Goal: Information Seeking & Learning: Check status

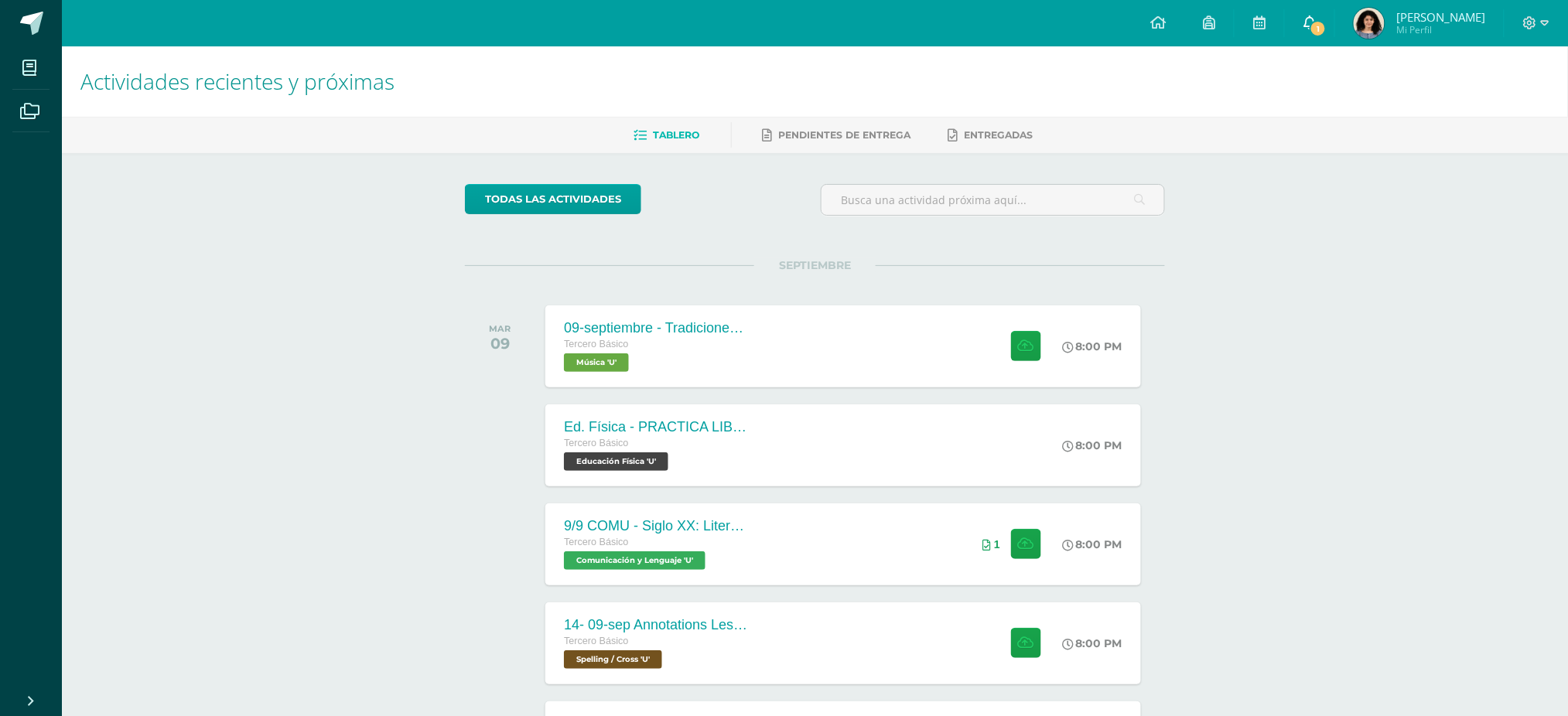
click at [1334, 11] on link "1" at bounding box center [1310, 23] width 49 height 47
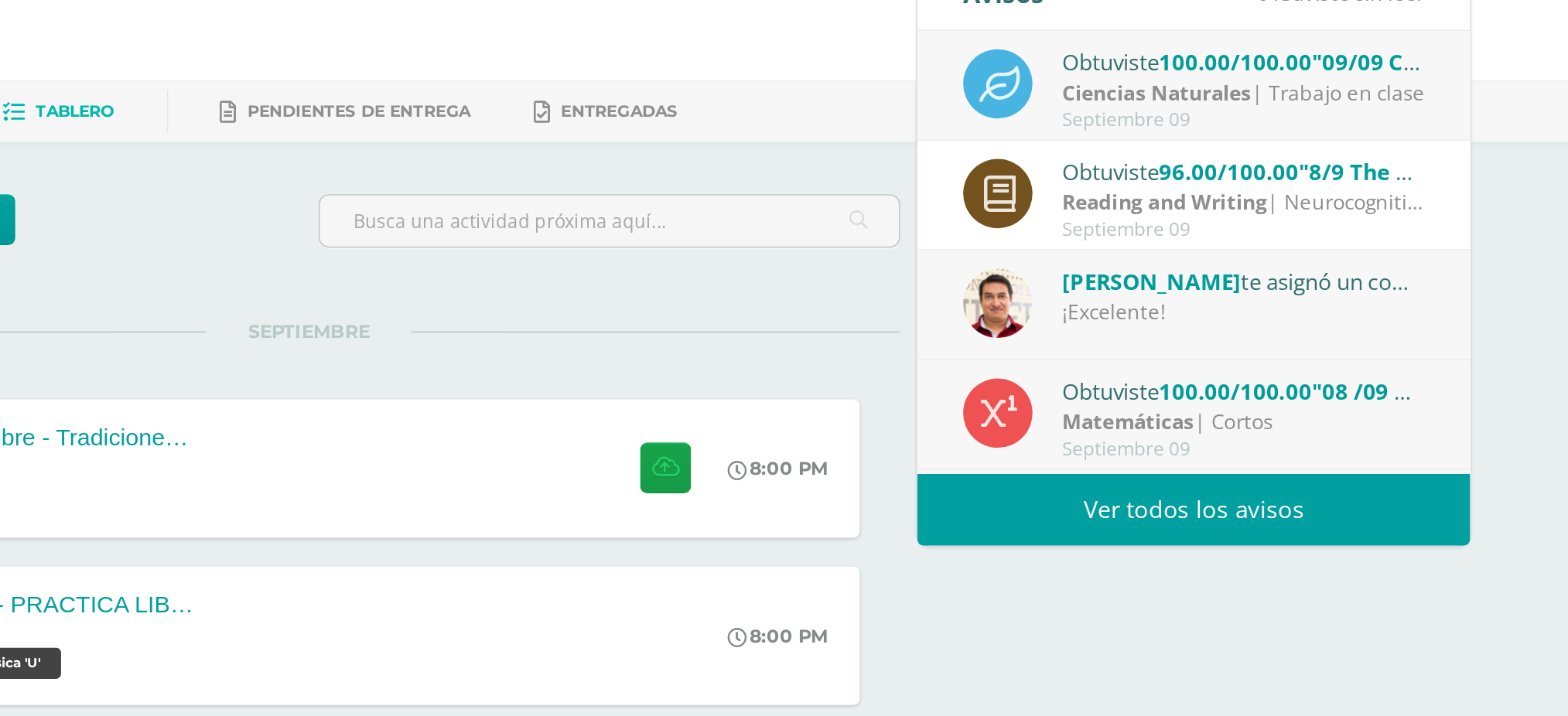
click at [1405, 130] on div "Ciencias Naturales | Trabajo en clase" at bounding box center [1368, 124] width 215 height 18
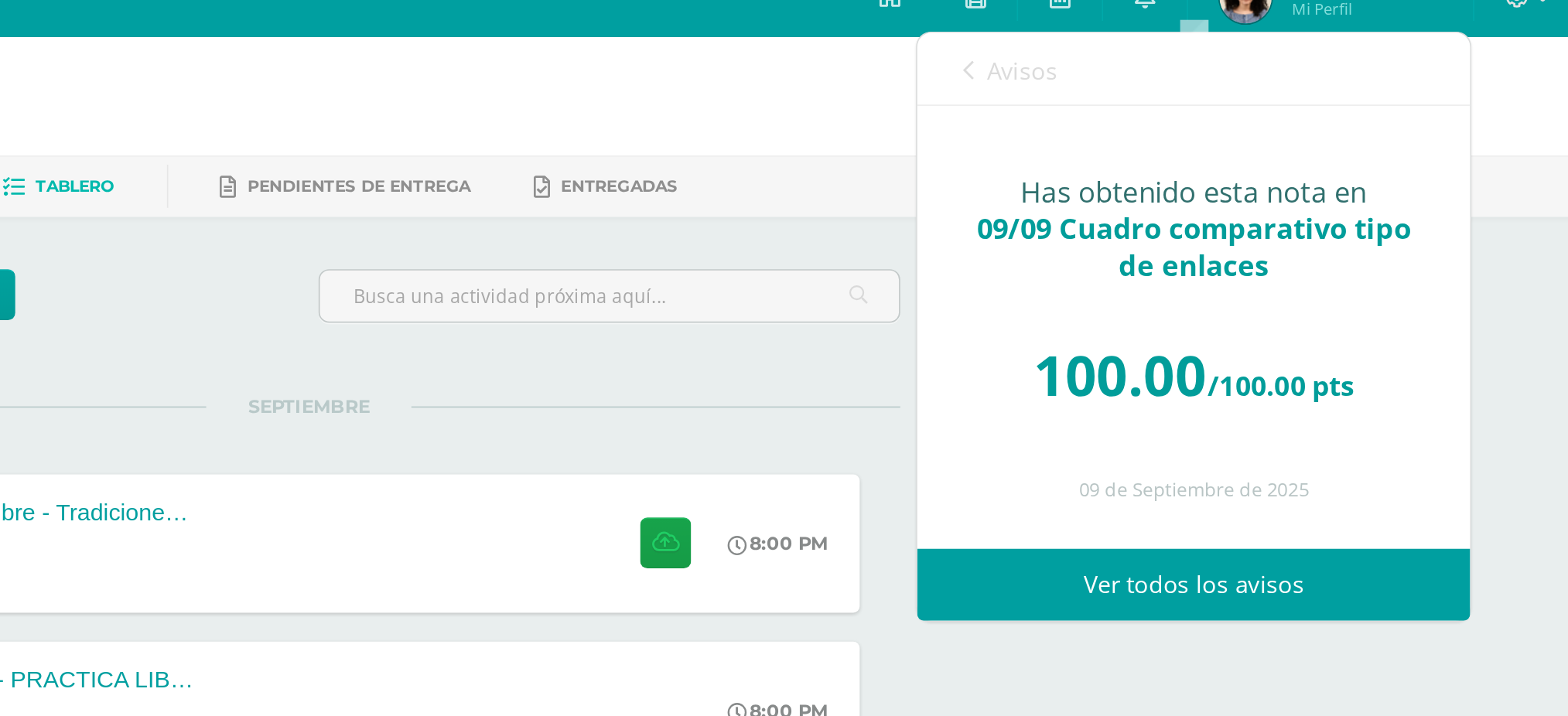
click at [1222, 59] on span "Avisos" at bounding box center [1237, 67] width 42 height 18
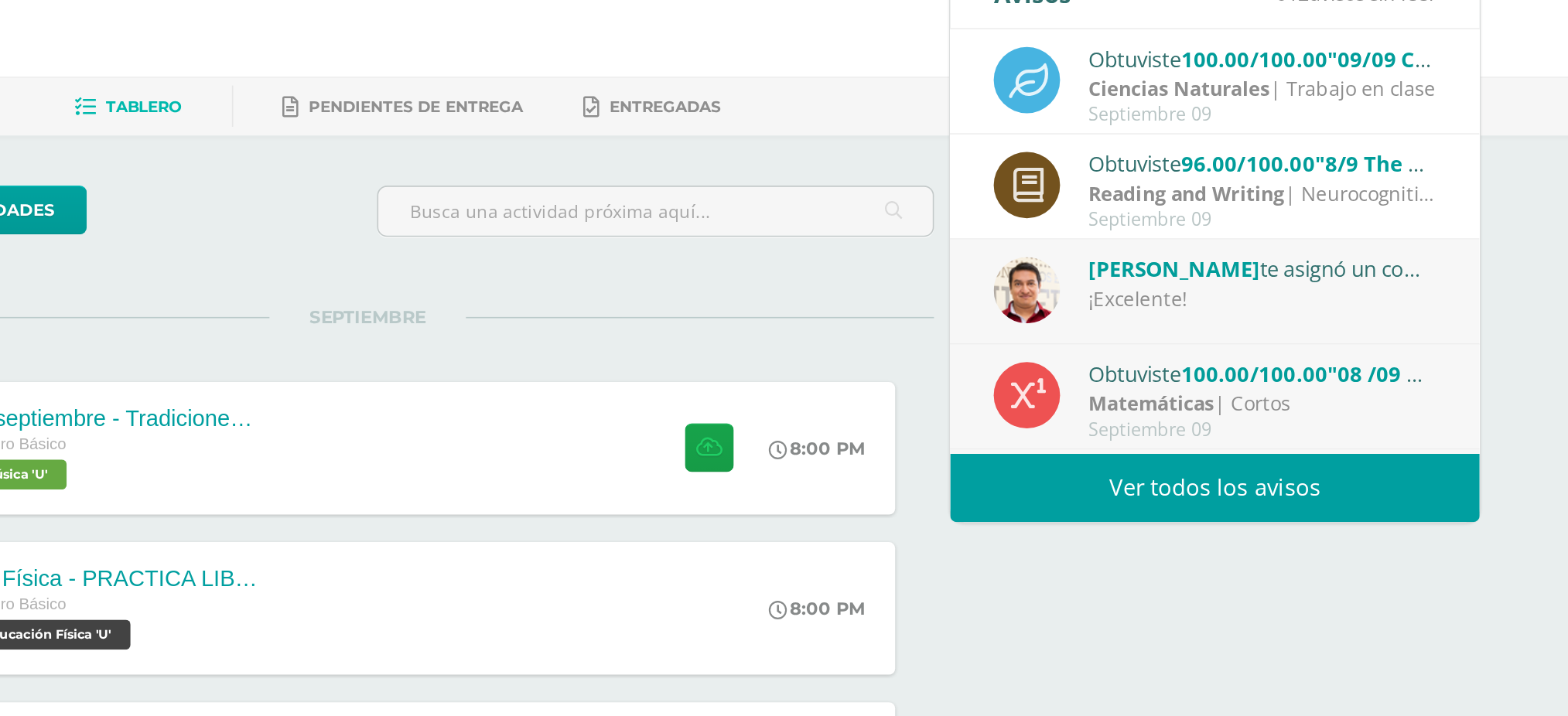
click at [1521, 181] on div "Actividades recientes y próximas Tablero Pendientes de entrega Entregadas todas…" at bounding box center [815, 514] width 1506 height 934
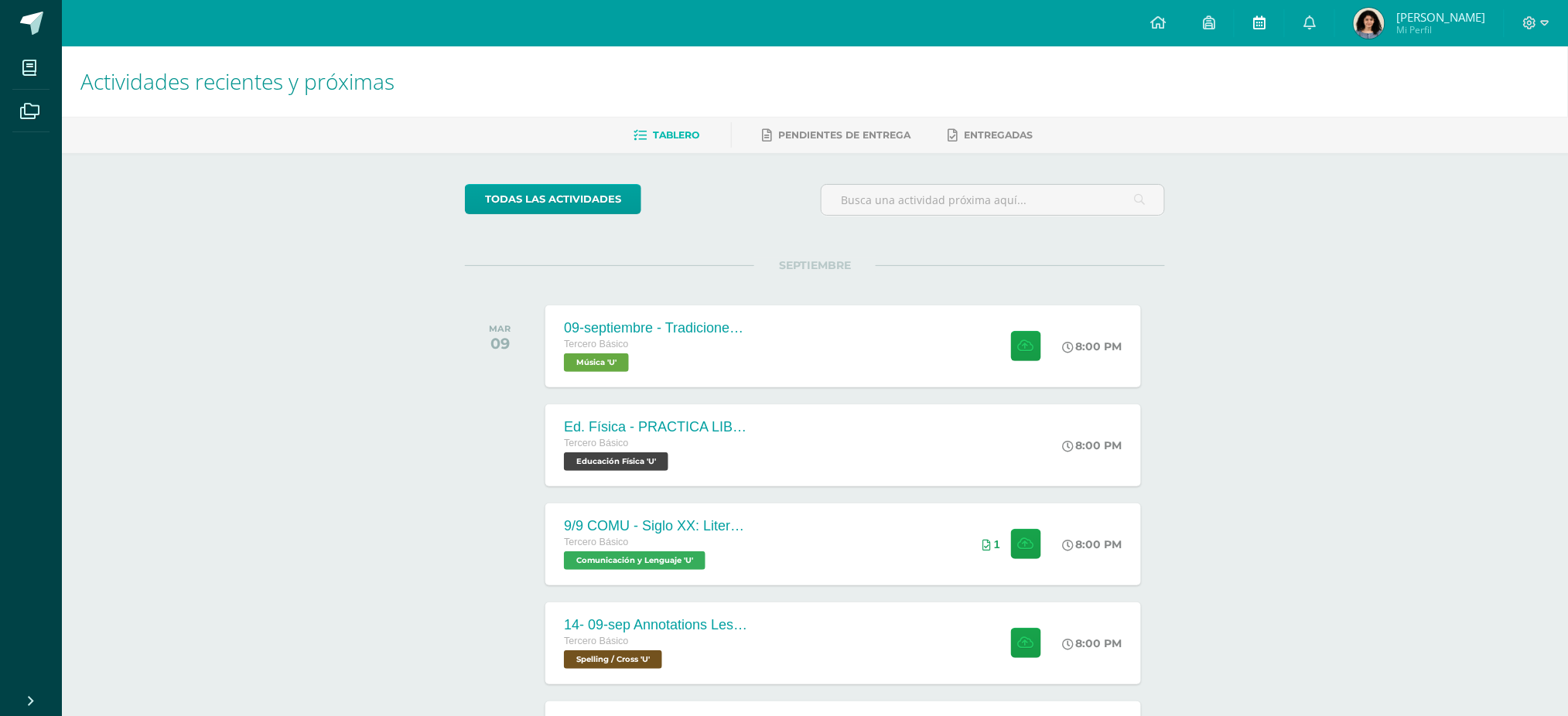
click at [1284, 18] on link at bounding box center [1259, 23] width 49 height 47
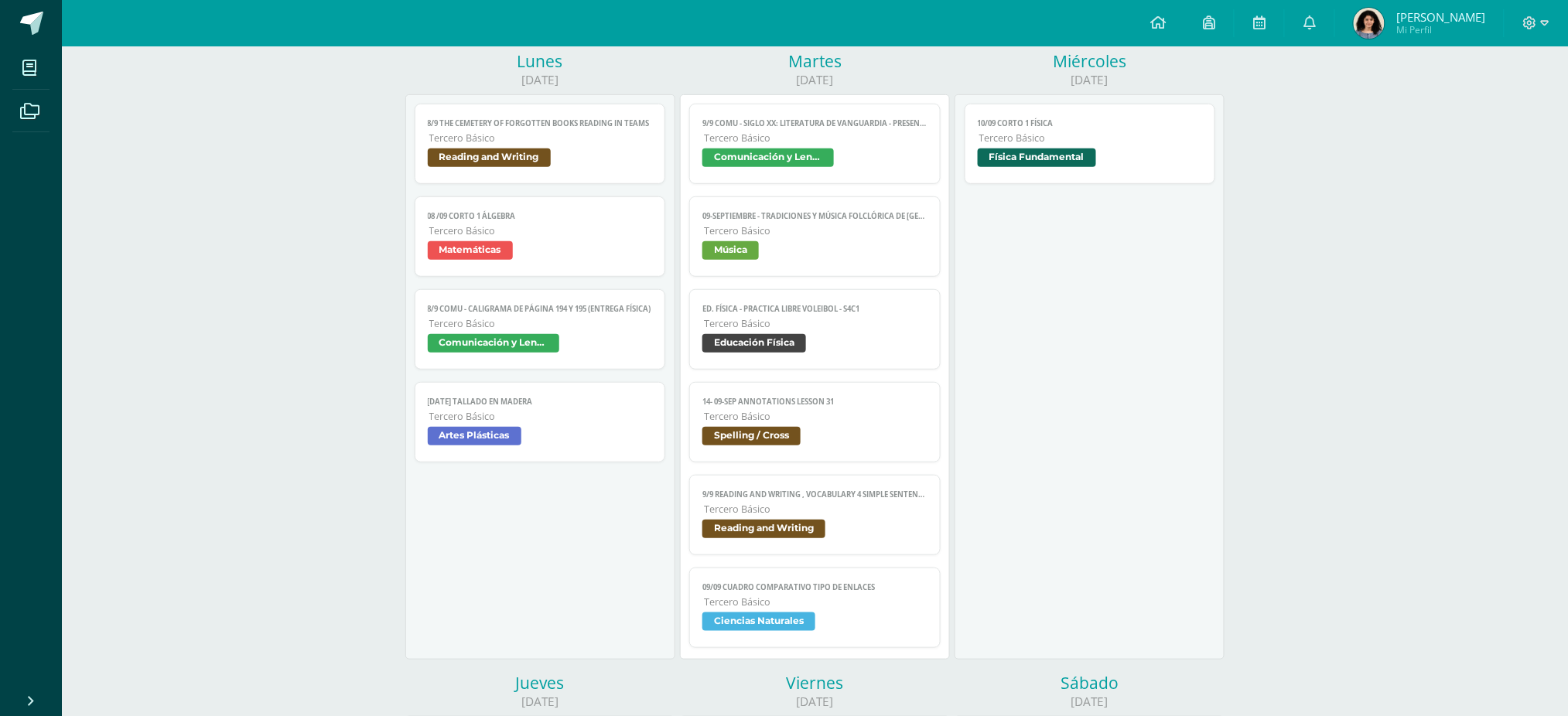
scroll to position [206, 0]
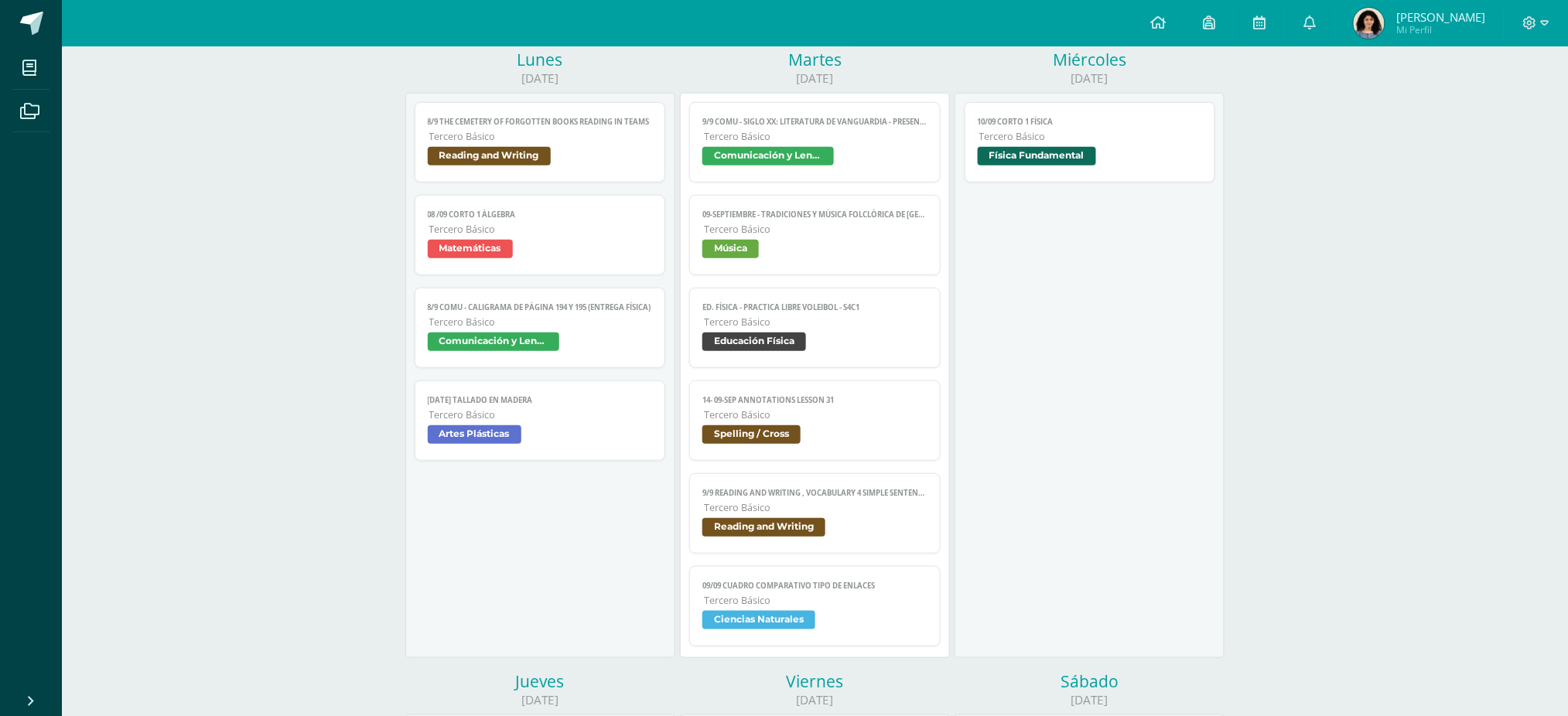
click at [883, 157] on span "Comunicación y Lenguaje" at bounding box center [815, 158] width 225 height 23
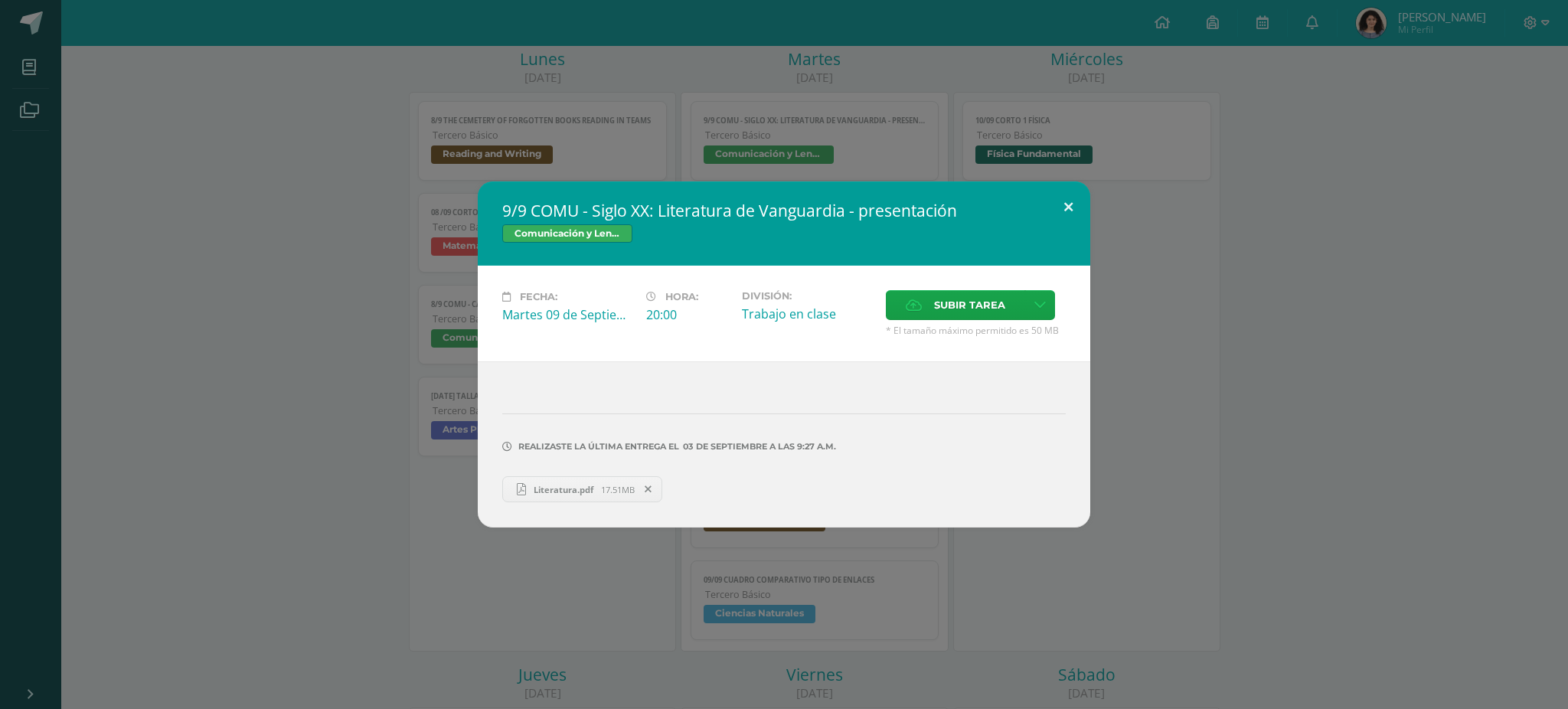
click at [1065, 224] on button at bounding box center [1068, 208] width 43 height 52
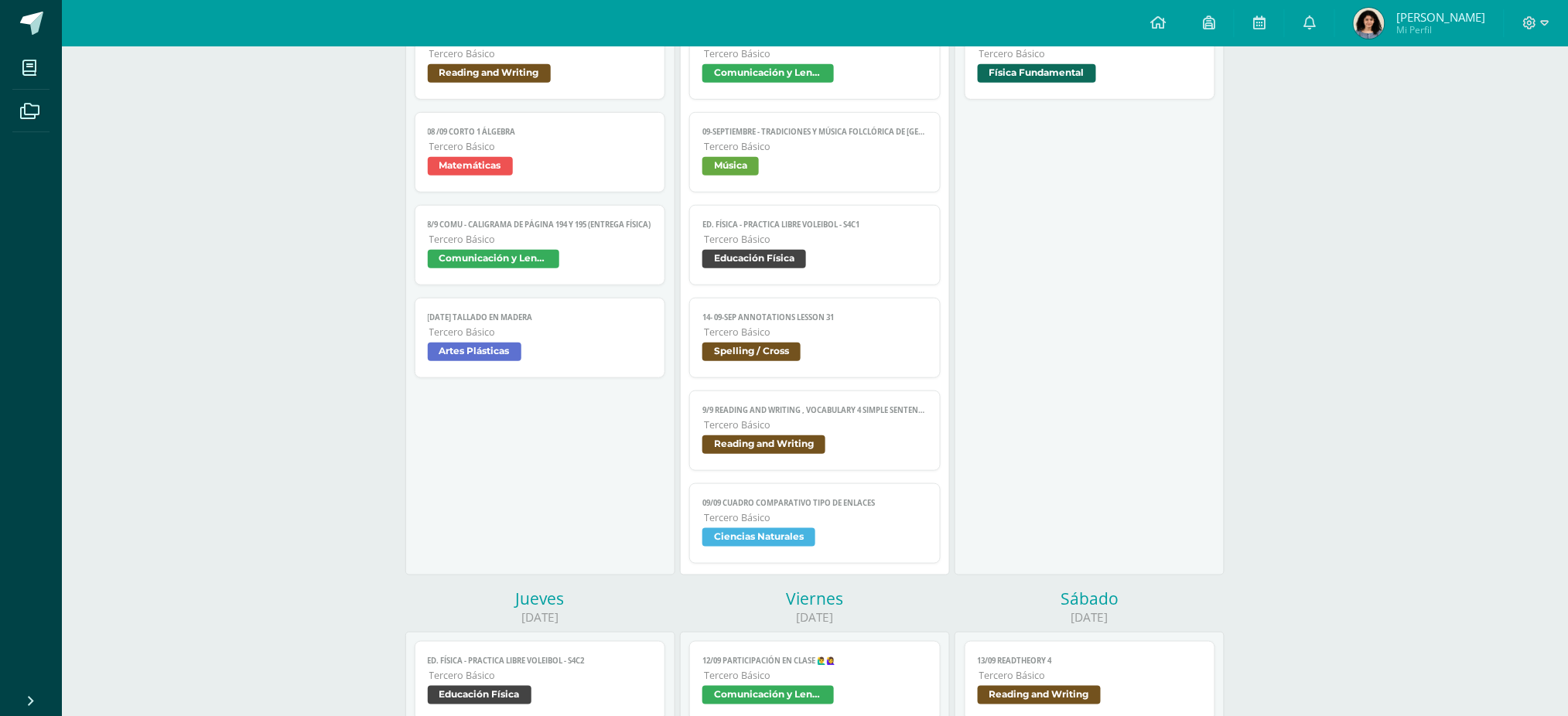
scroll to position [309, 0]
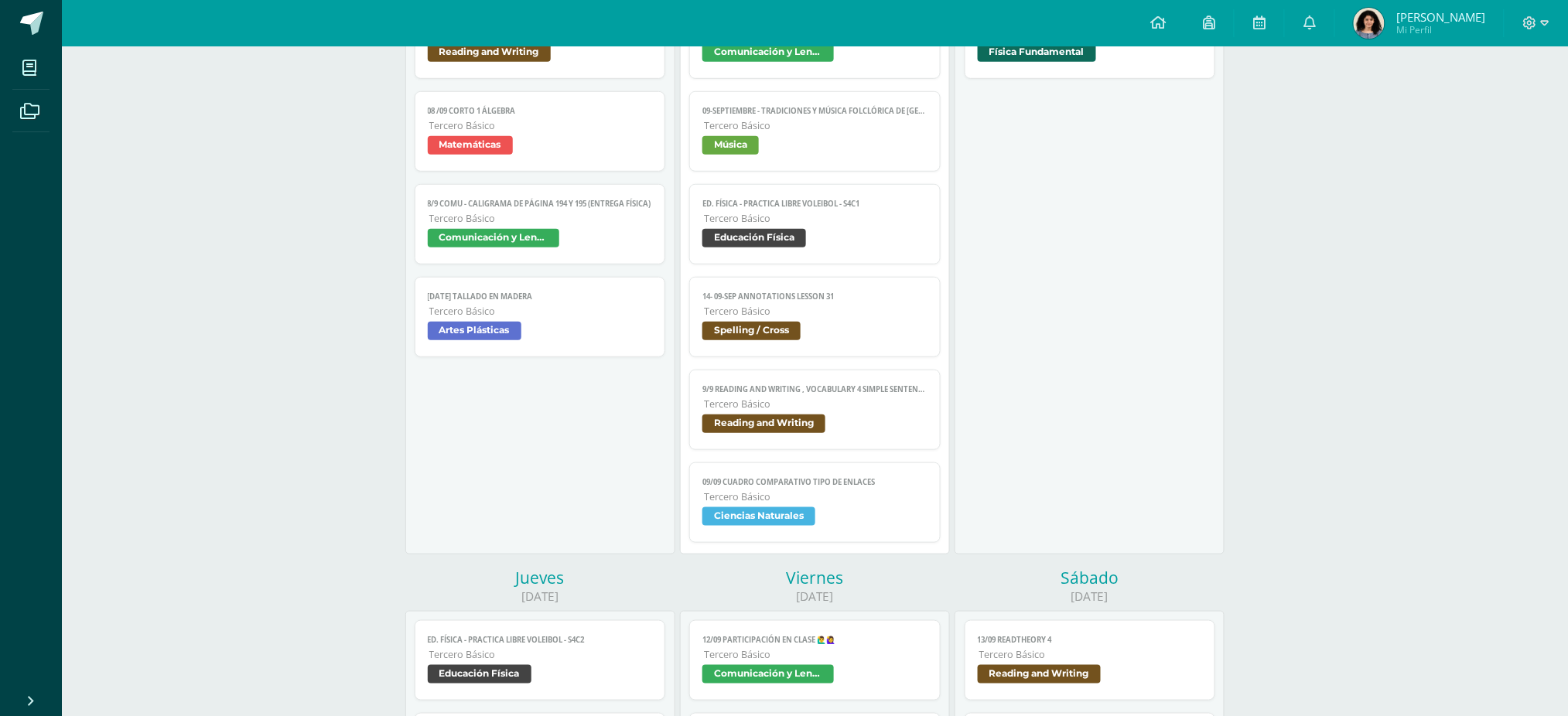
click at [830, 247] on span "Educación Física" at bounding box center [815, 240] width 225 height 23
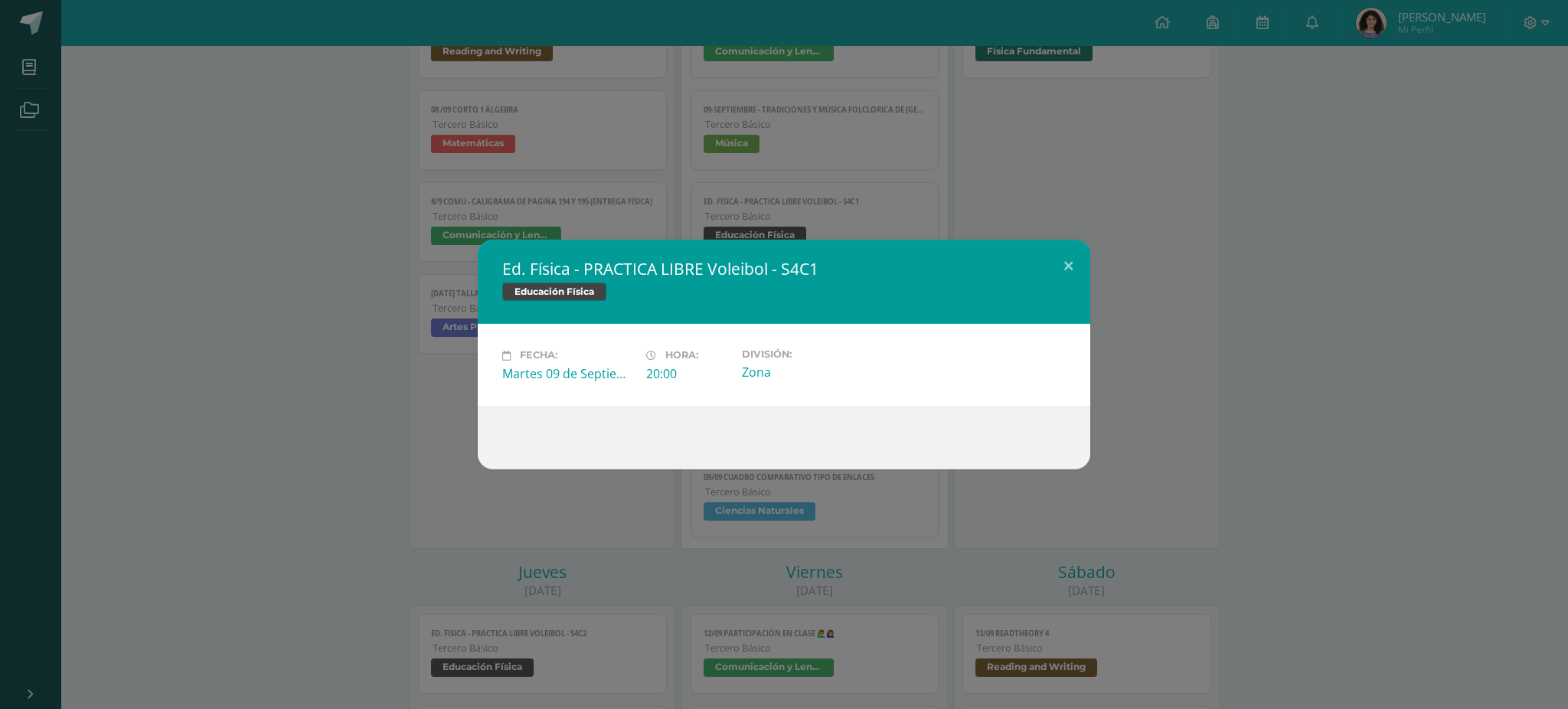
click at [1023, 275] on h2 "Ed. Física - PRACTICA LIBRE Voleibol - S4C1" at bounding box center [784, 269] width 563 height 22
click at [1061, 257] on button at bounding box center [1068, 266] width 43 height 52
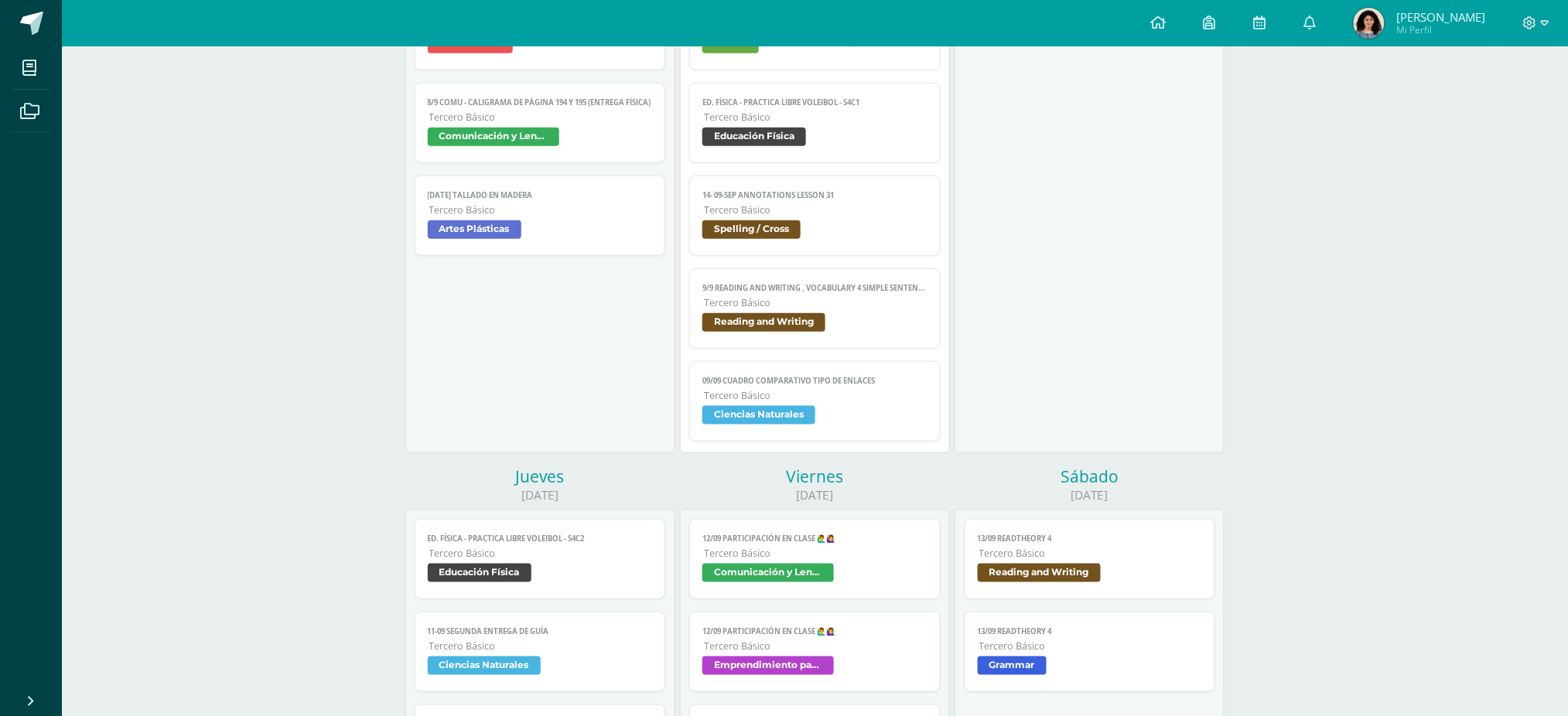
scroll to position [412, 0]
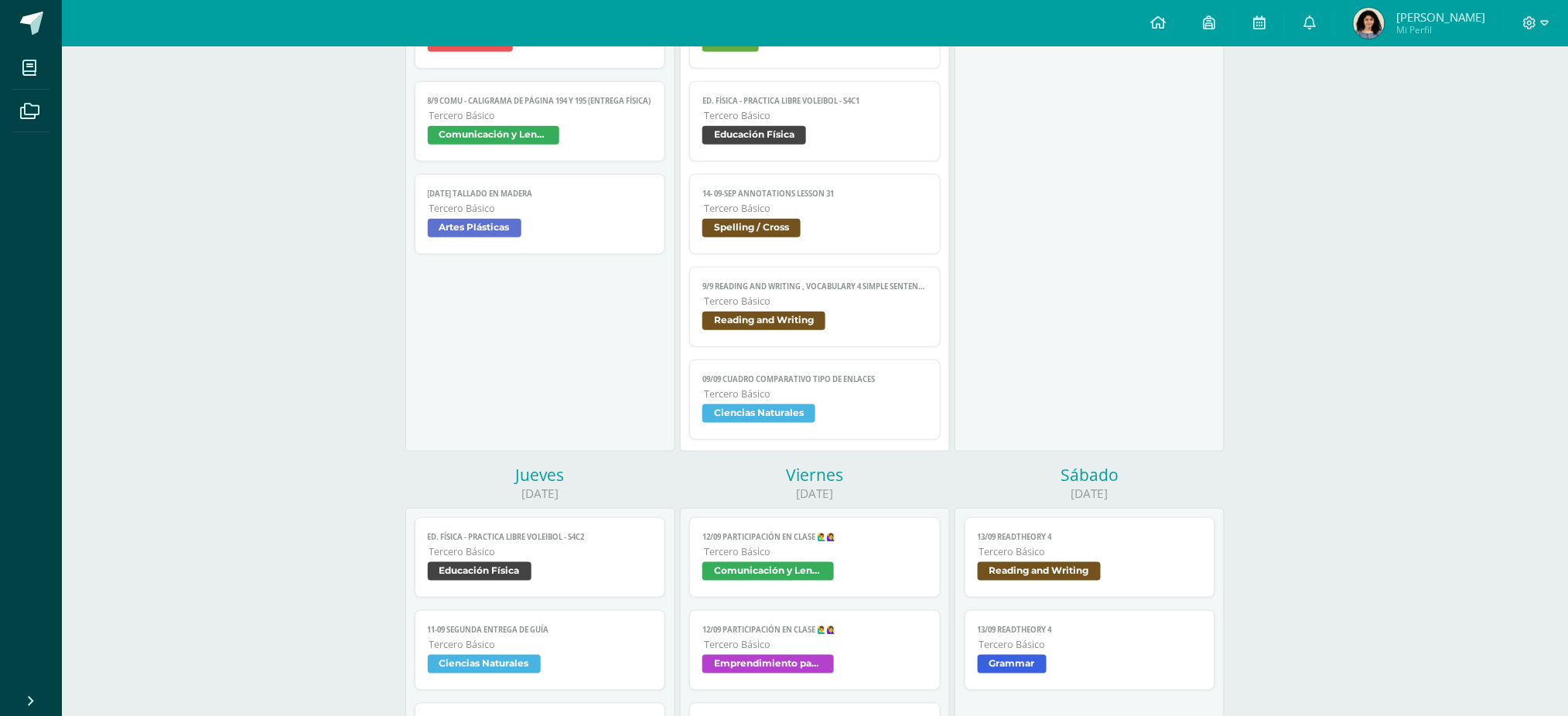
click at [926, 232] on span "Spelling / Cross" at bounding box center [815, 230] width 225 height 23
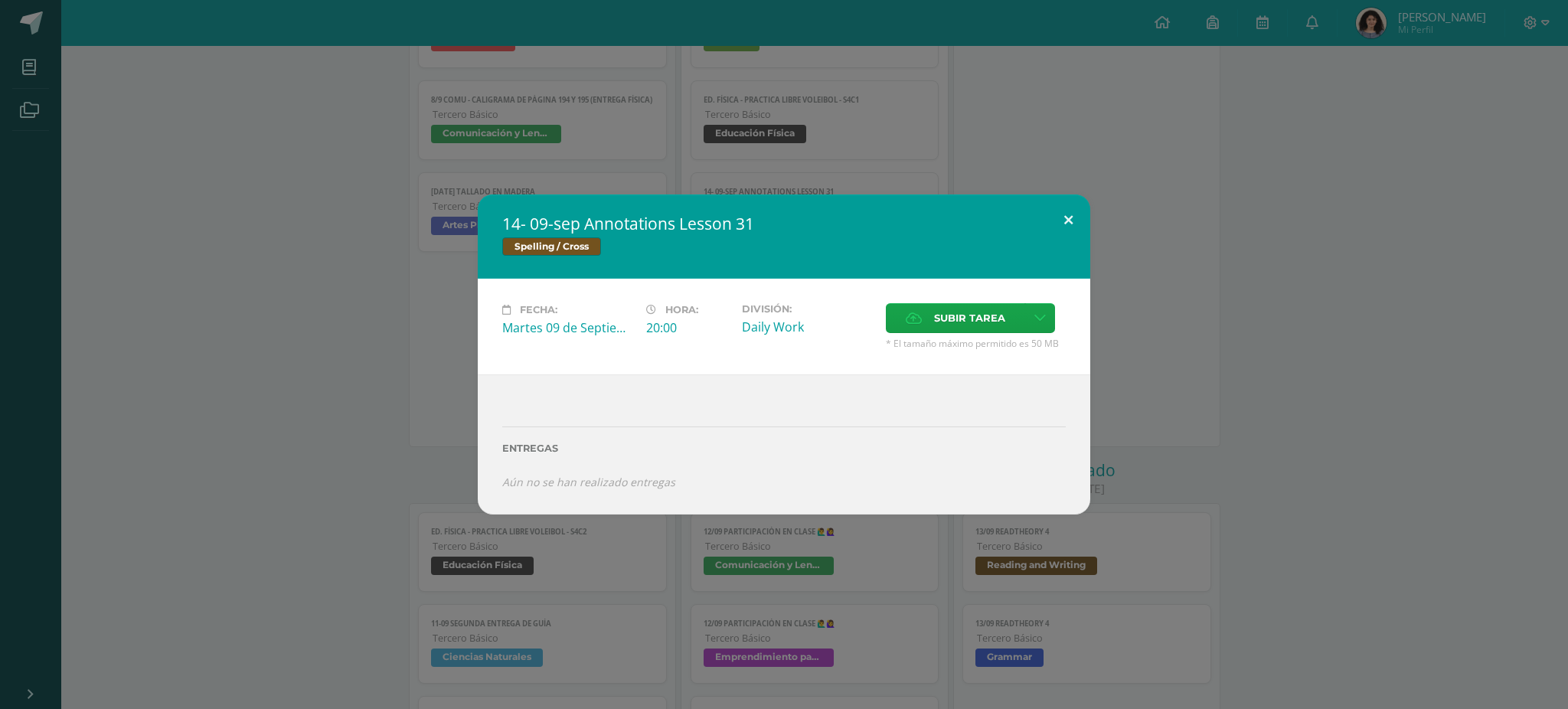
click at [1090, 236] on div "14- 09-sep Annotations Lesson 31 Spelling / Cross Fecha: Martes 09 de Septiembr…" at bounding box center [784, 354] width 1555 height 320
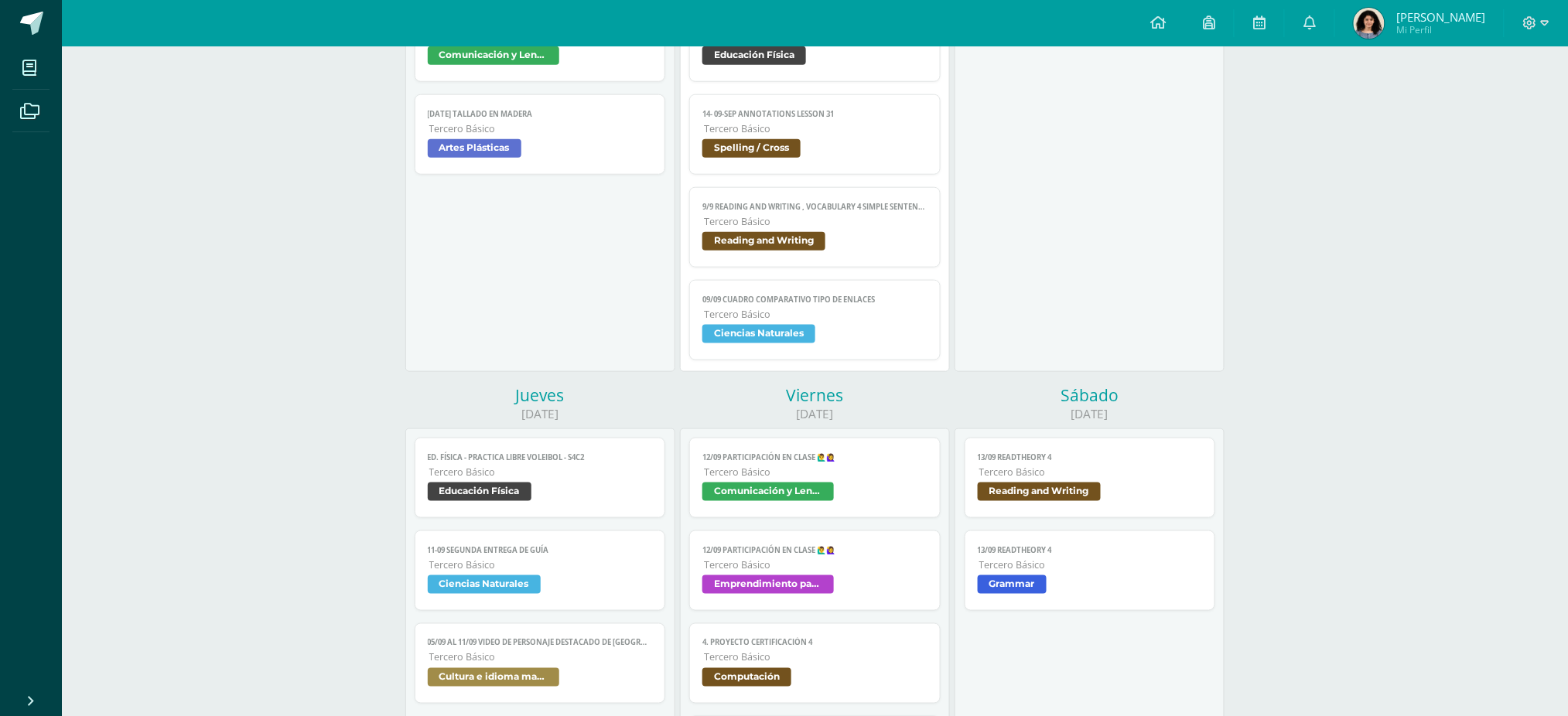
scroll to position [515, 0]
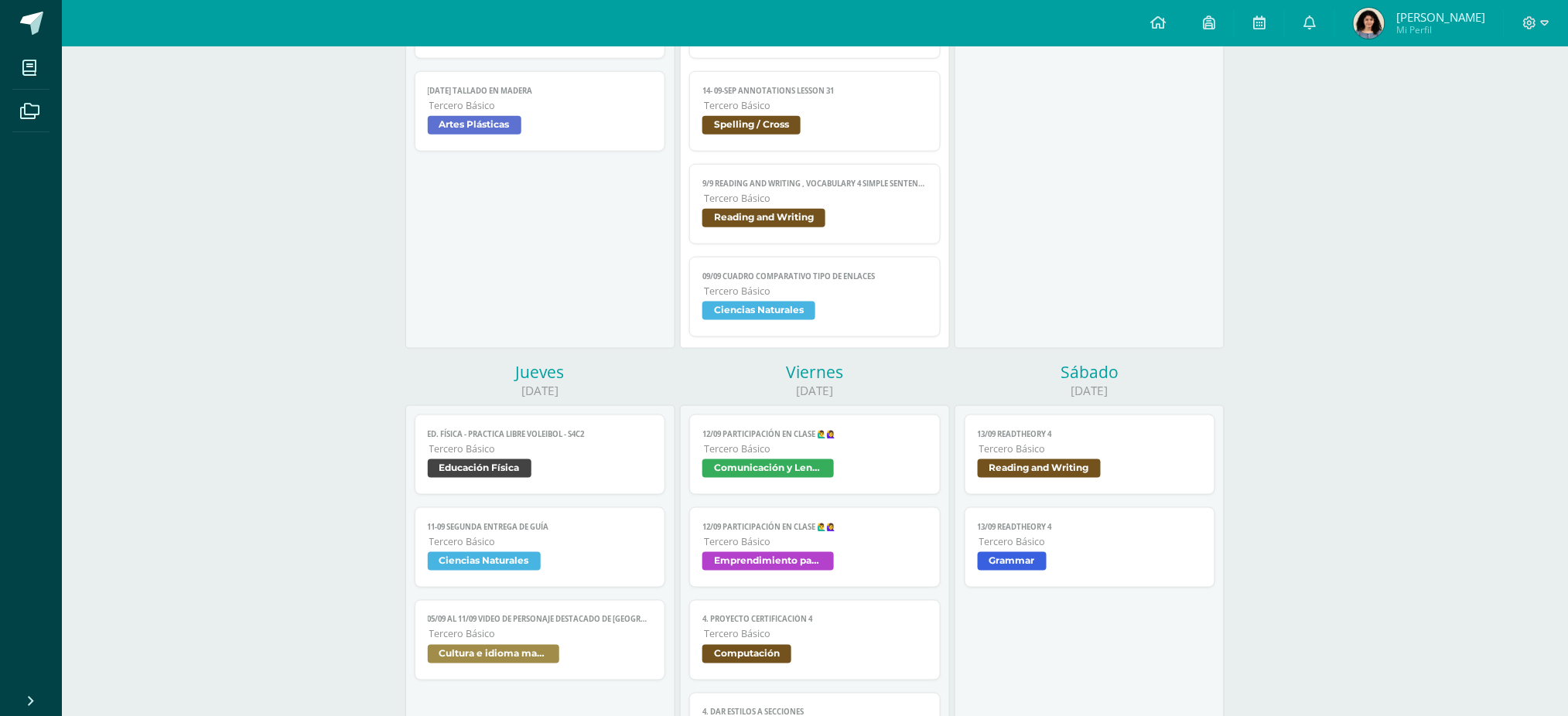
click at [818, 155] on div "9/9 COMU - Siglo XX: Literatura de Vanguardia - presentación Comunicación y Len…" at bounding box center [815, 65] width 252 height 545
click at [832, 218] on span "Reading and Writing" at bounding box center [815, 220] width 225 height 23
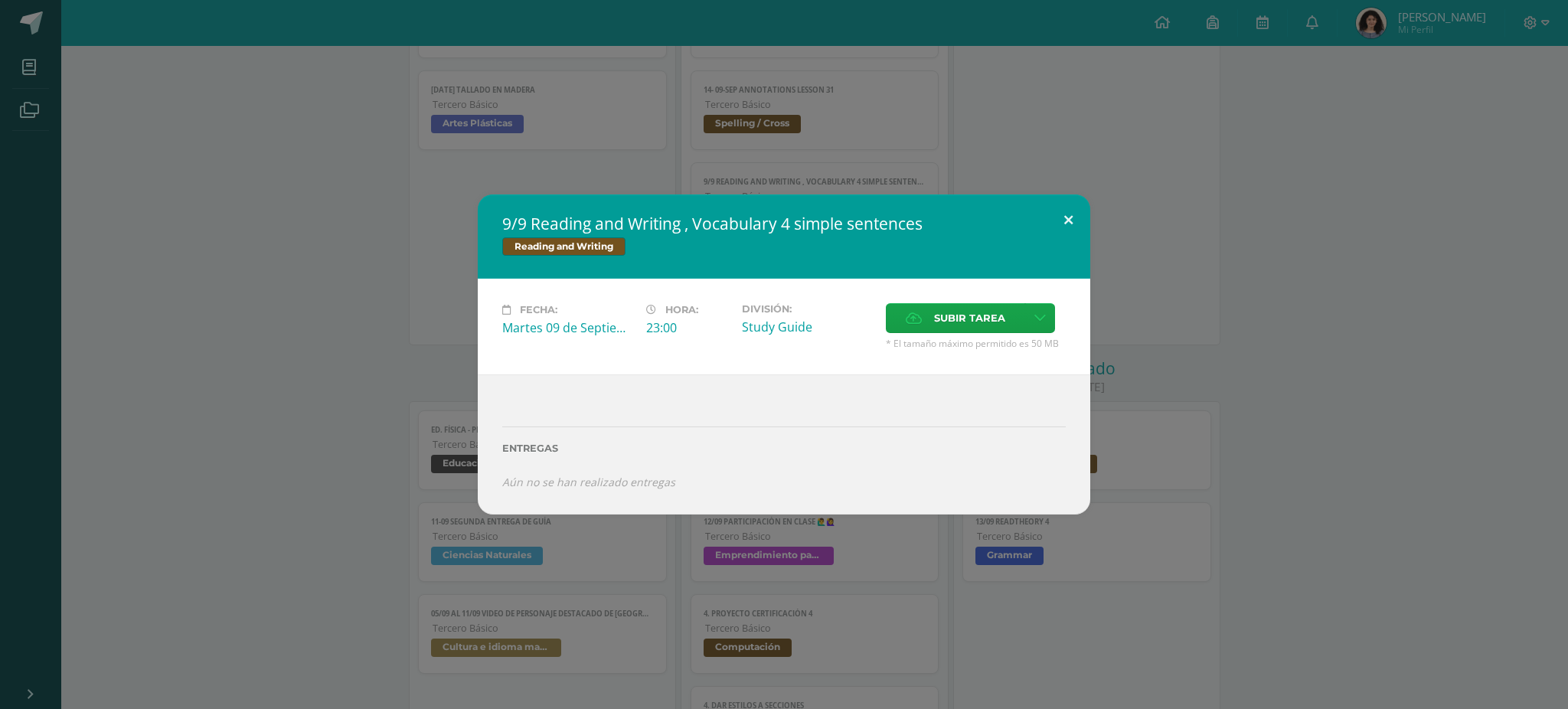
click at [1070, 224] on button at bounding box center [1068, 220] width 43 height 52
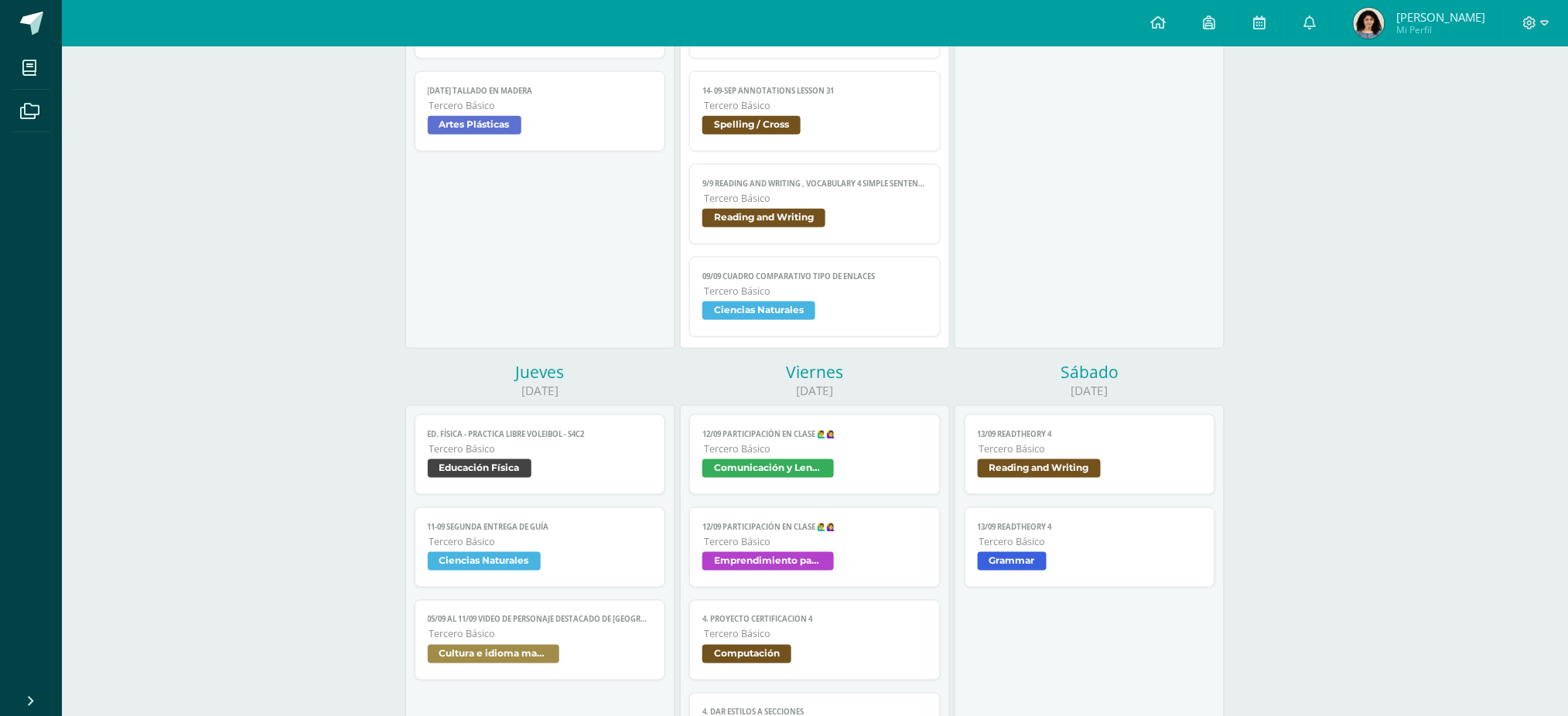
click at [881, 316] on span "Ciencias Naturales" at bounding box center [815, 313] width 225 height 23
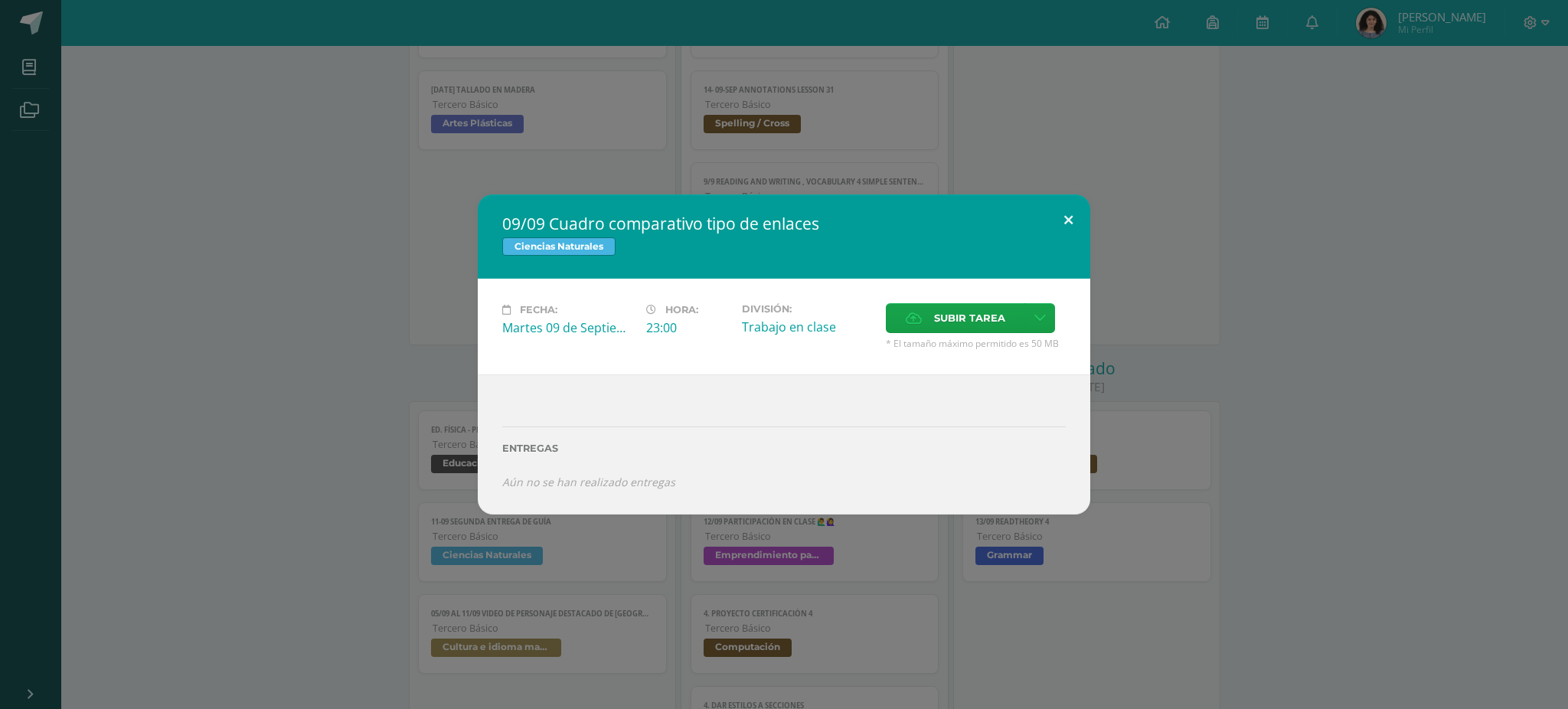
click at [1068, 222] on button at bounding box center [1068, 220] width 43 height 52
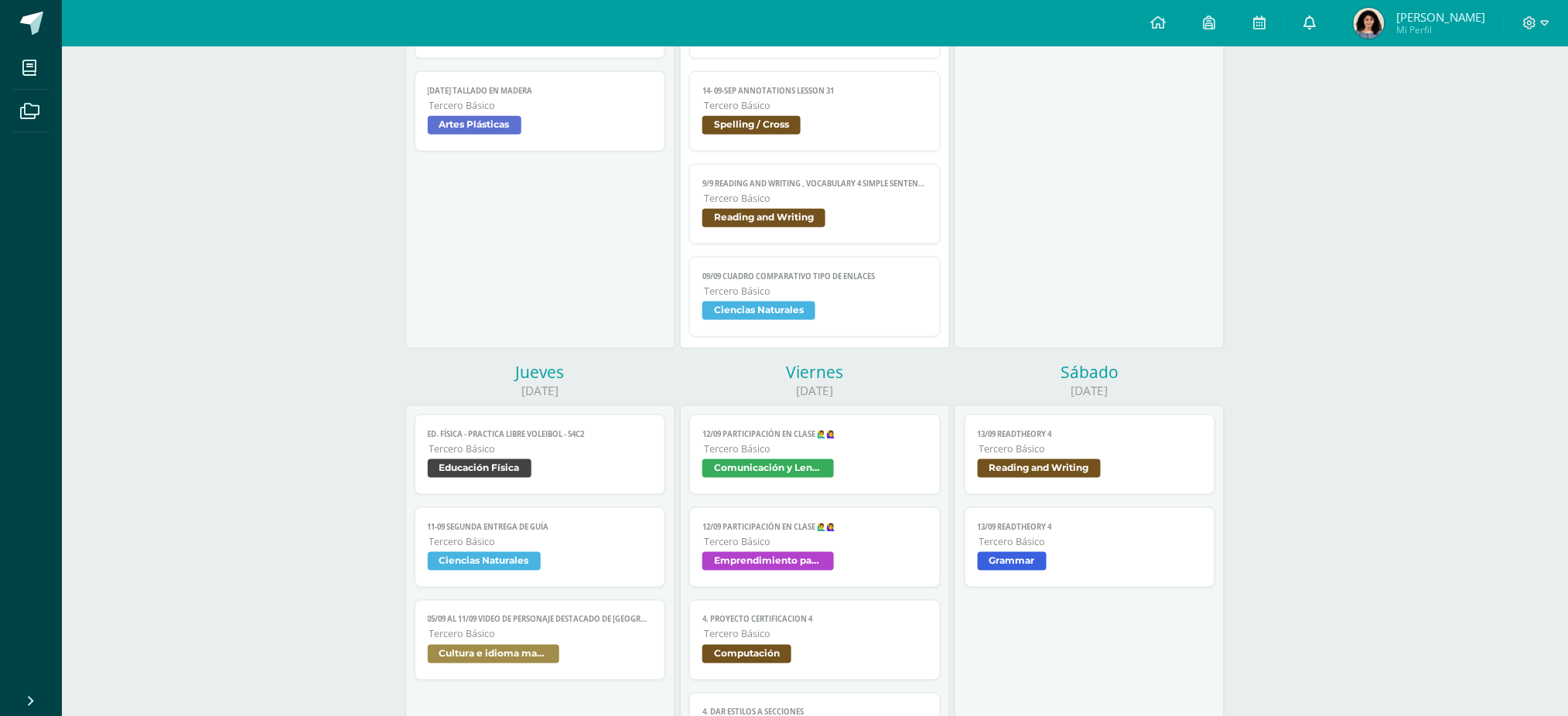
click at [1327, 30] on link at bounding box center [1310, 23] width 49 height 47
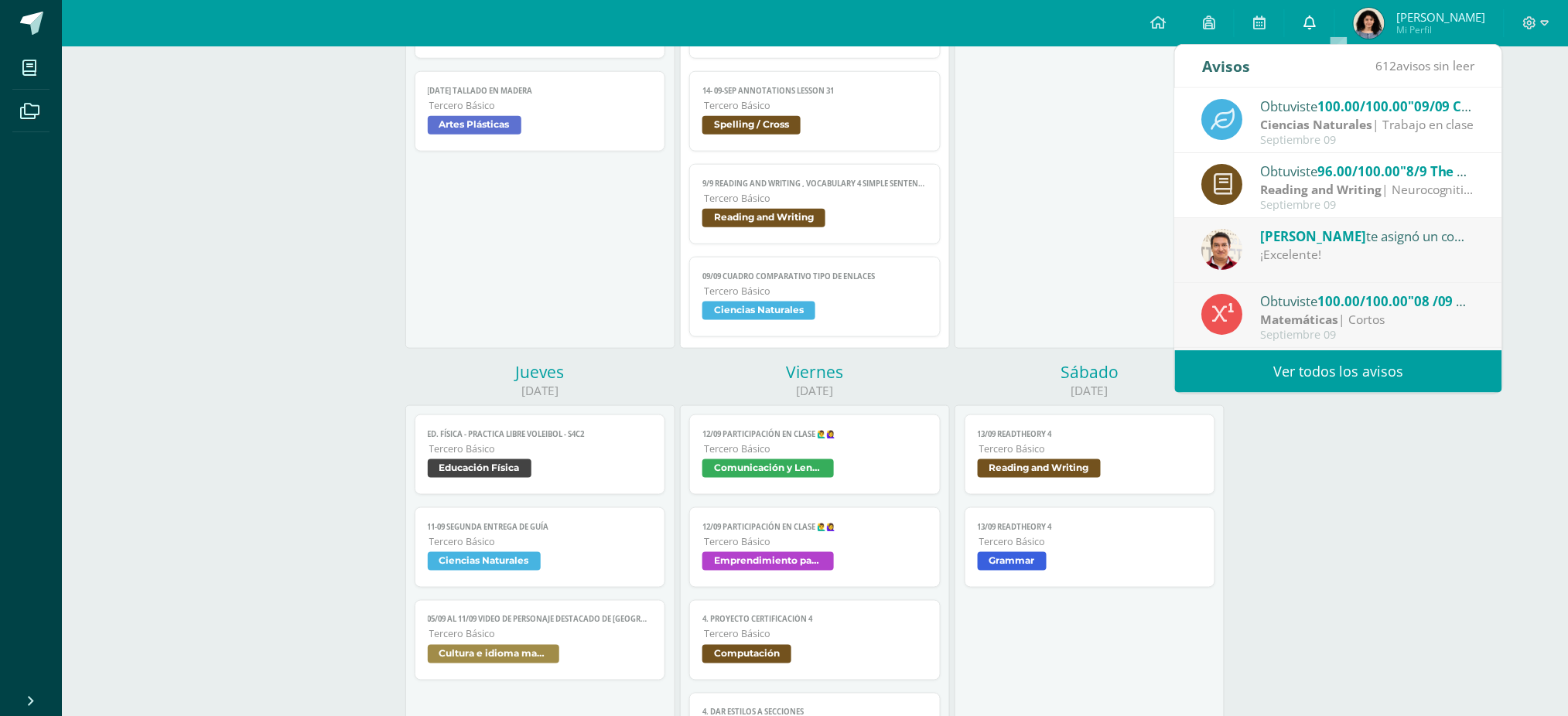
click at [1327, 30] on link at bounding box center [1310, 23] width 49 height 47
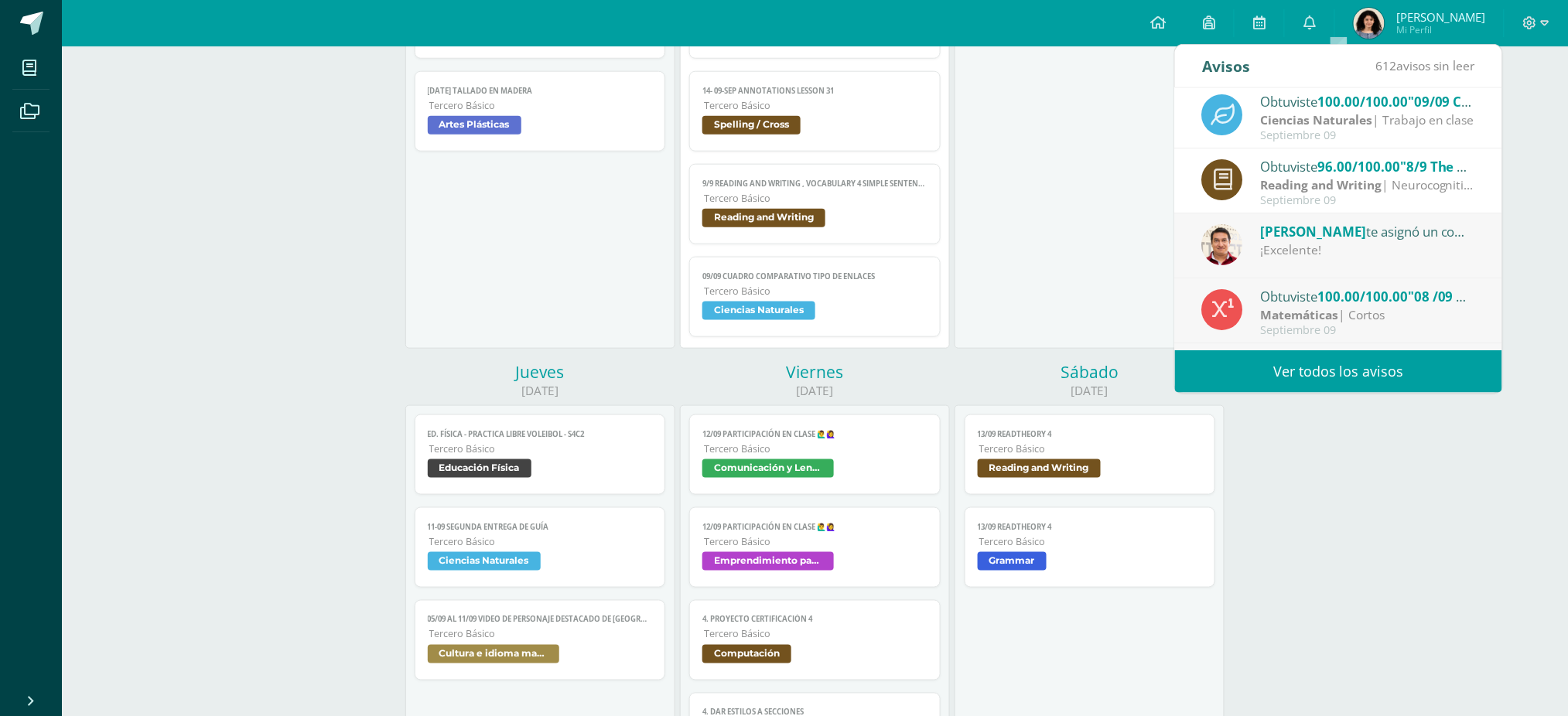
scroll to position [0, 0]
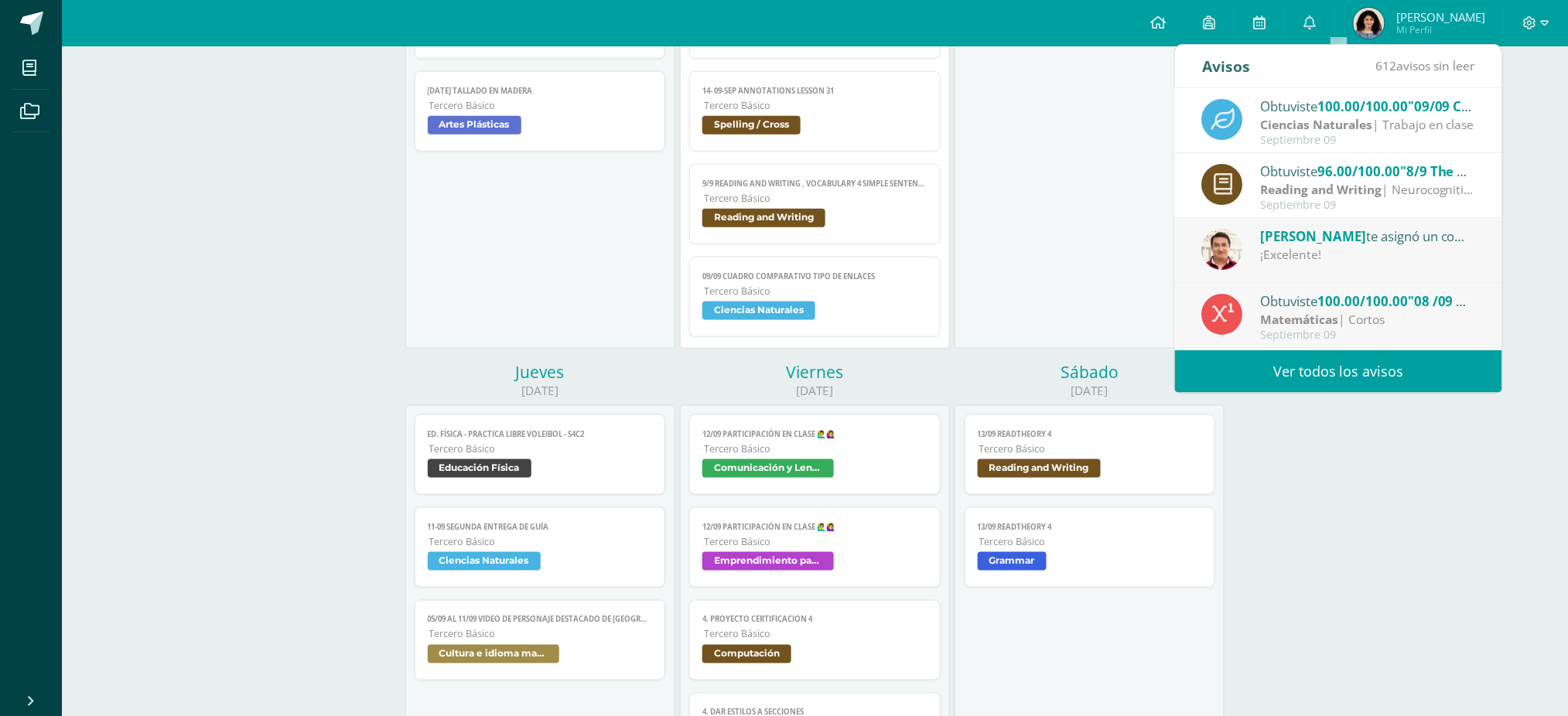
click at [1174, 212] on div "Avisos 612 avisos sin leer Avisos Obtuviste 100.00/100.00 "09/09 Cuadro compara…" at bounding box center [1338, 218] width 328 height 349
click at [1070, 223] on div "10/09 Corto 1 Física Física Fundamental Cargando contenido 10/09 Corto 1 Física…" at bounding box center [1089, 67] width 270 height 566
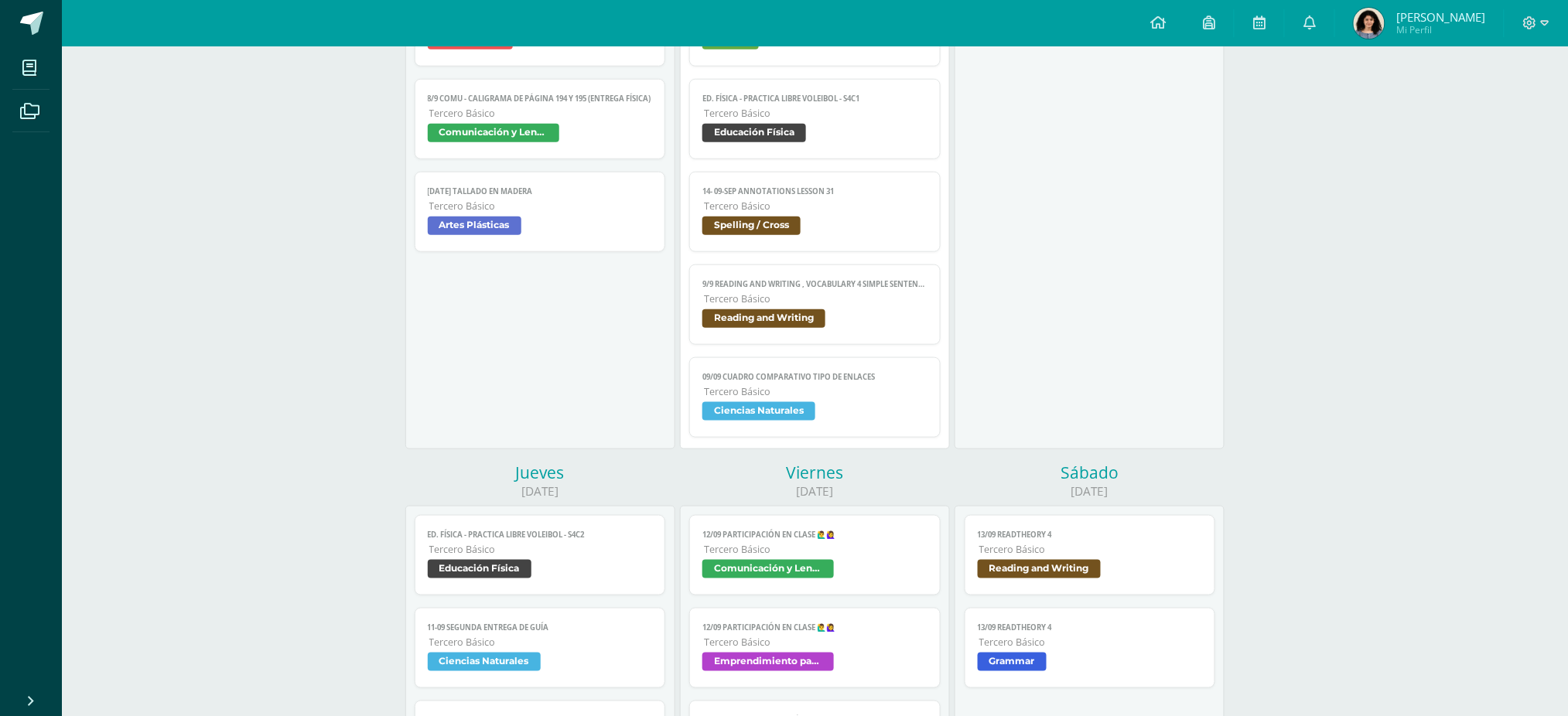
scroll to position [412, 0]
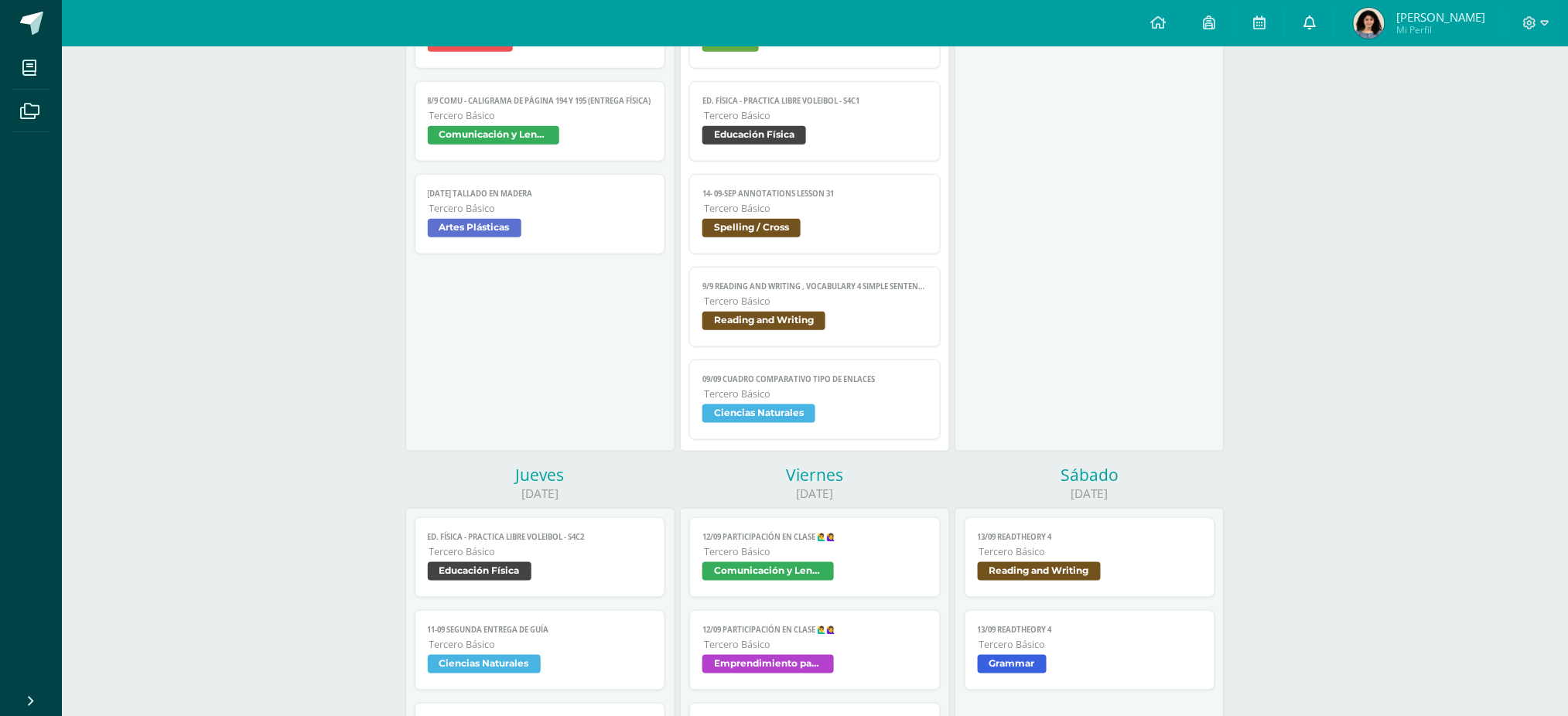
click at [1334, 31] on link at bounding box center [1310, 23] width 49 height 47
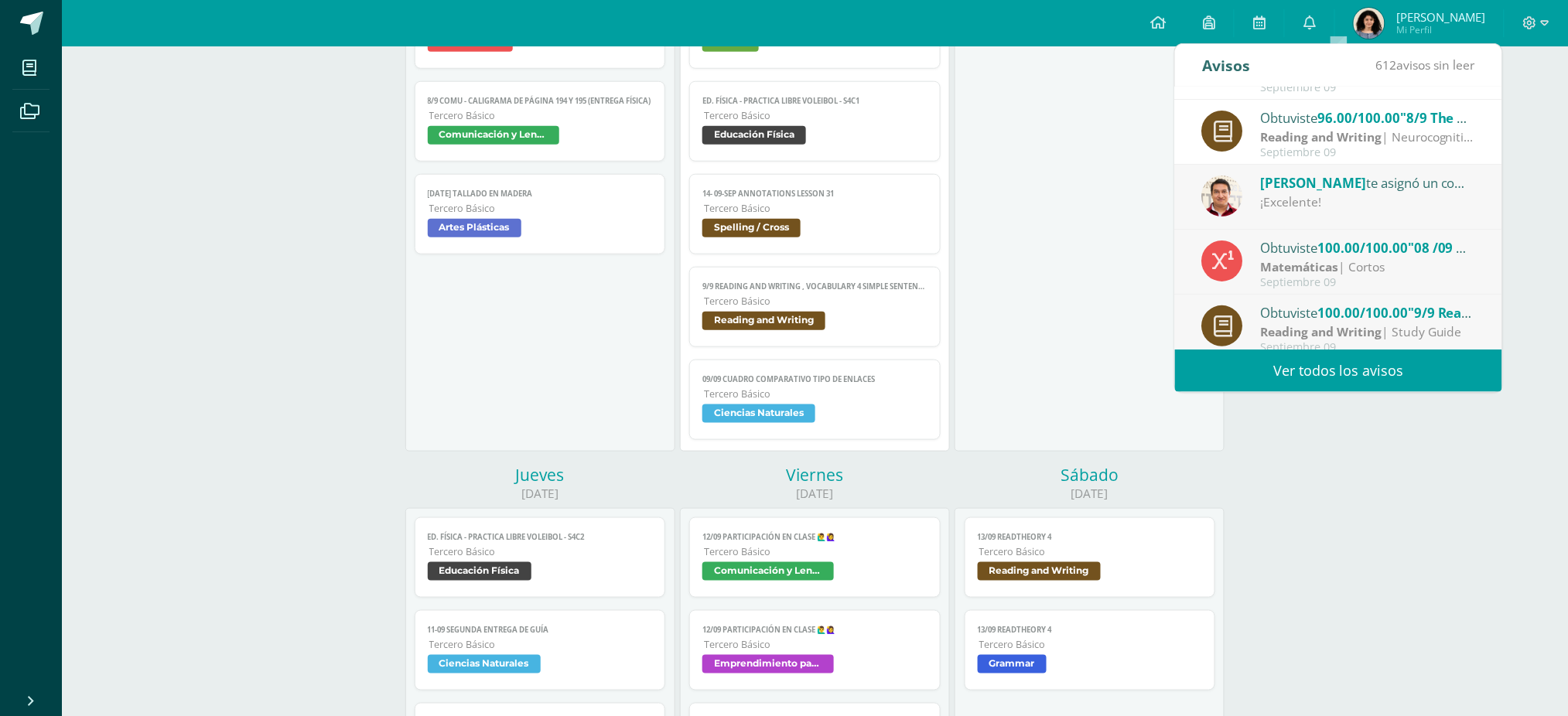
scroll to position [103, 0]
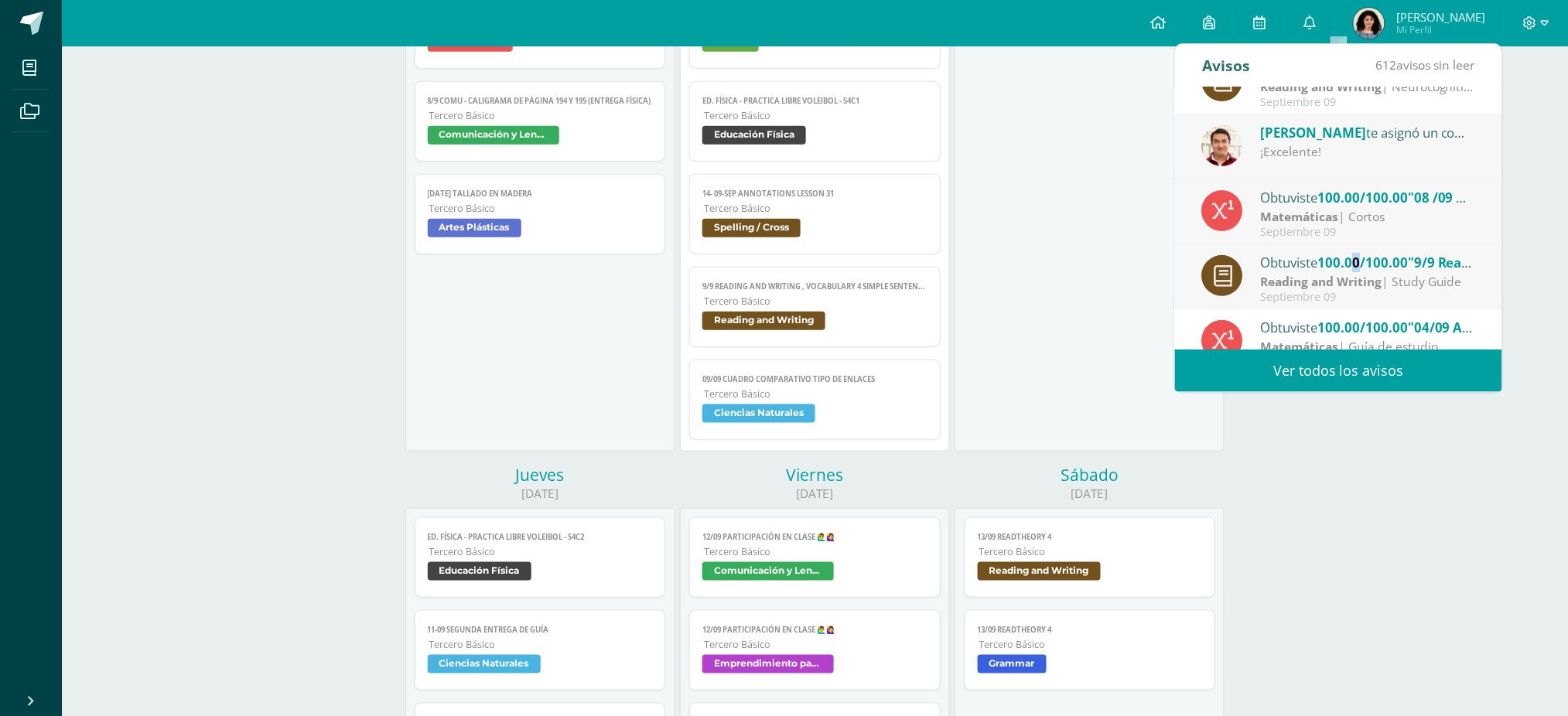
click at [1359, 257] on span "100.00/100.00" at bounding box center [1363, 263] width 90 height 18
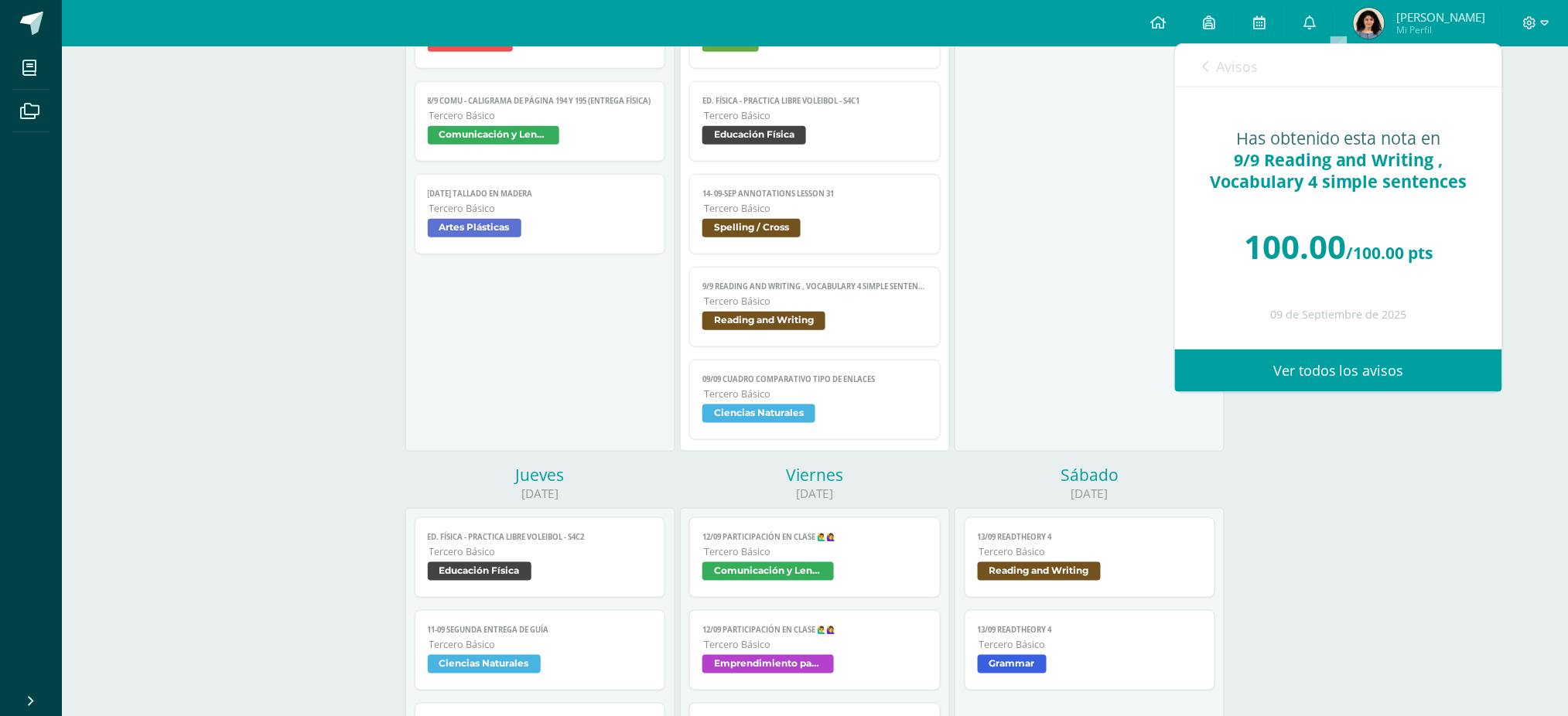
click at [1222, 71] on span "Avisos" at bounding box center [1237, 67] width 42 height 18
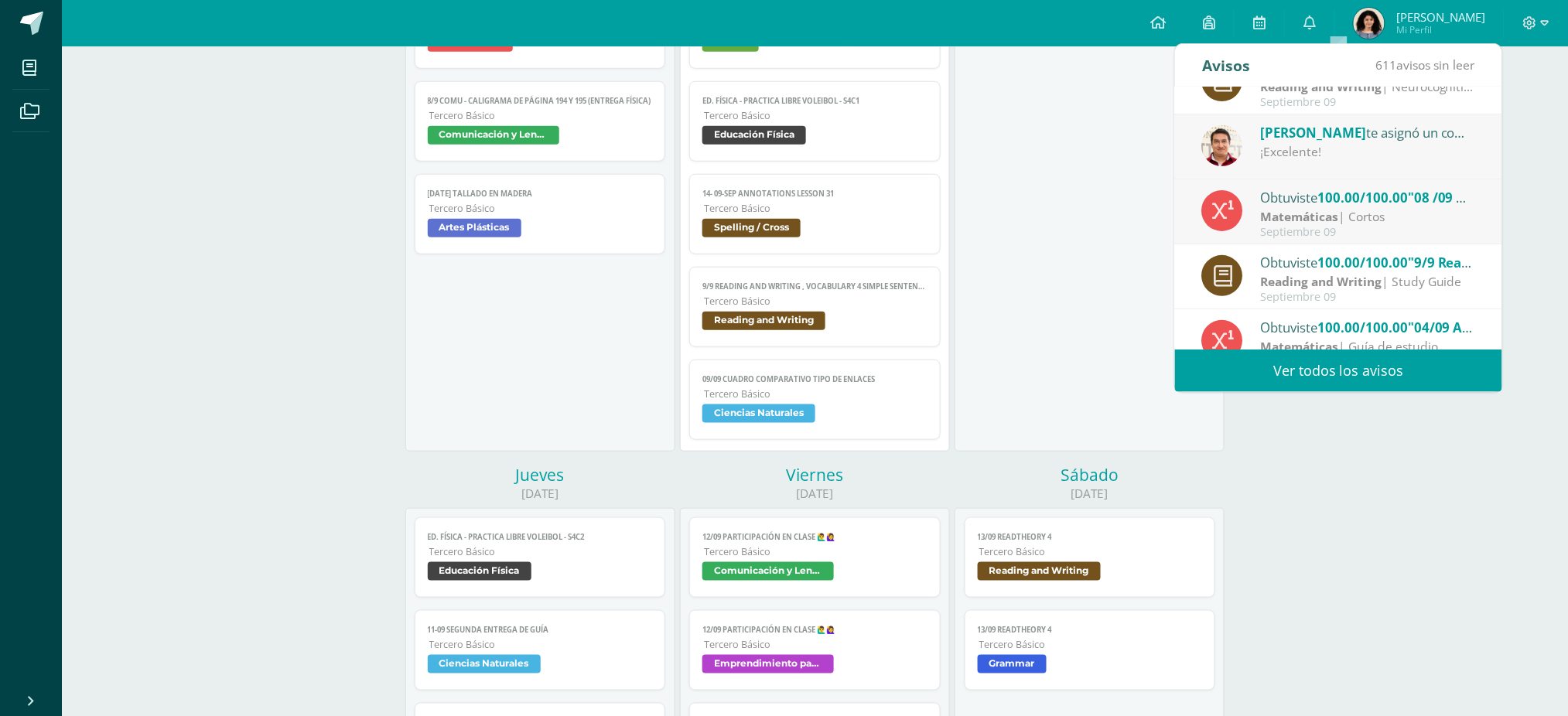
click at [1102, 140] on div "10/09 Corto 1 Física Física Fundamental Cargando contenido 10/09 Corto 1 Física…" at bounding box center [1089, 169] width 270 height 566
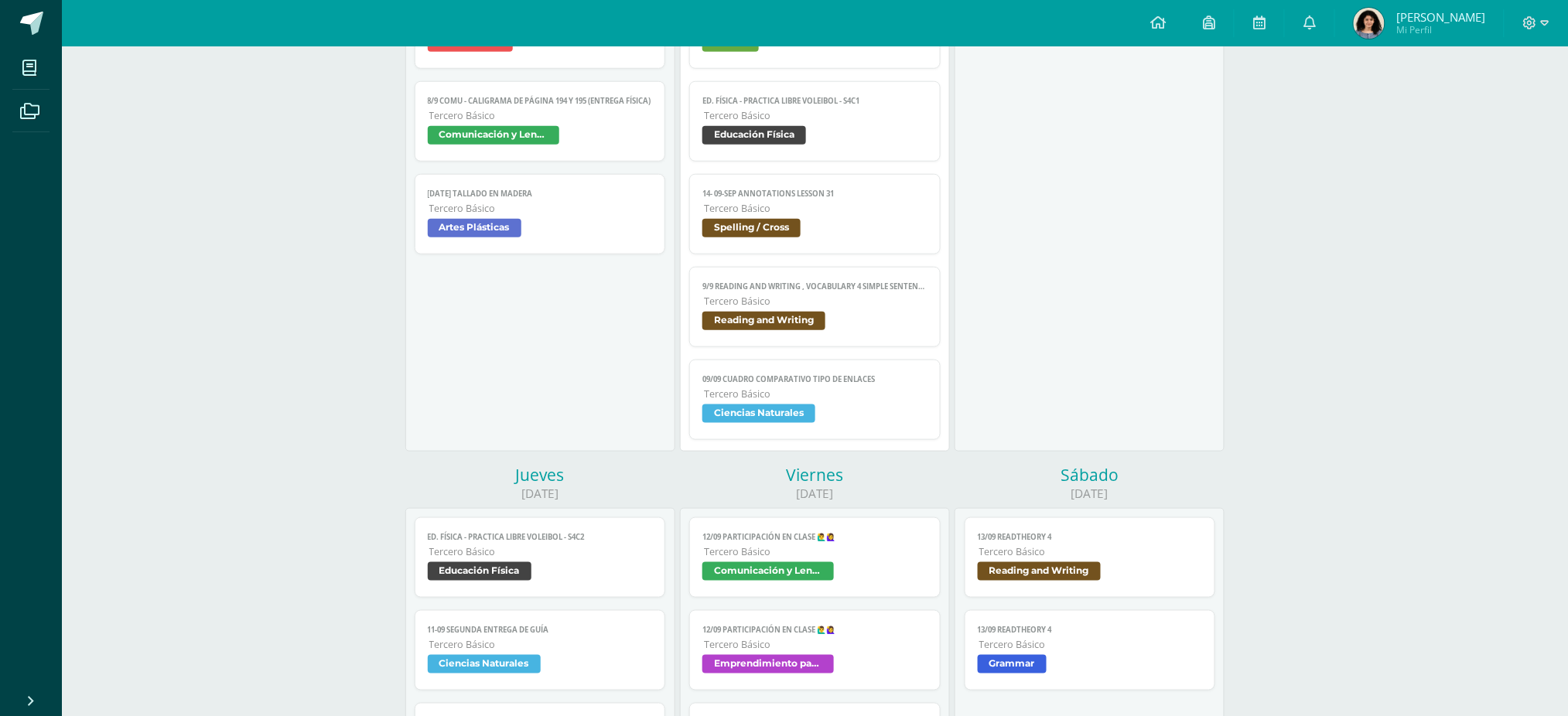
click at [1408, 38] on span "Ana Sophia Mi Perfil" at bounding box center [1419, 23] width 138 height 31
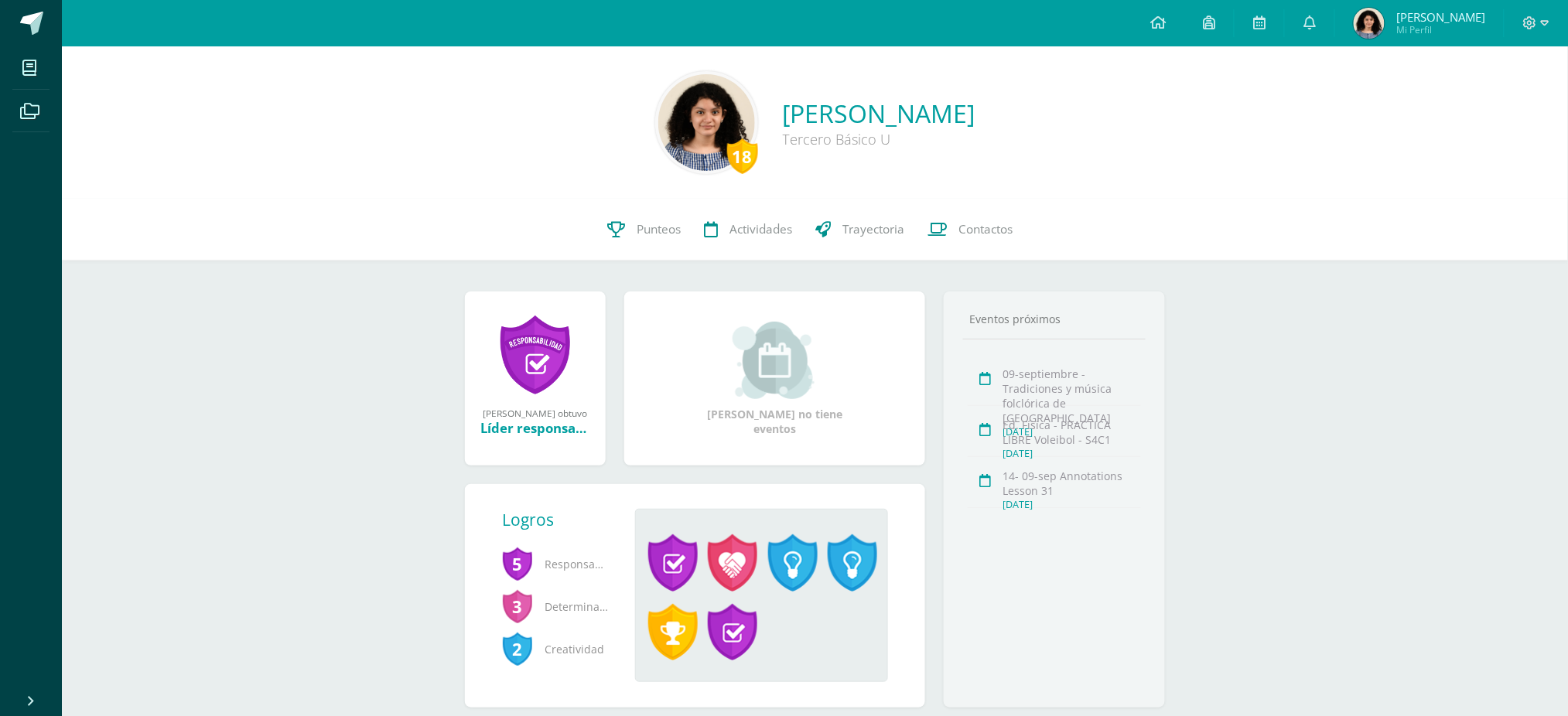
drag, startPoint x: 644, startPoint y: 294, endPoint x: 639, endPoint y: 266, distance: 28.4
click at [644, 293] on div "Ana Sophia no tiene eventos" at bounding box center [774, 379] width 313 height 174
click at [632, 242] on link "Punteos" at bounding box center [645, 230] width 97 height 62
